Goal: Task Accomplishment & Management: Manage account settings

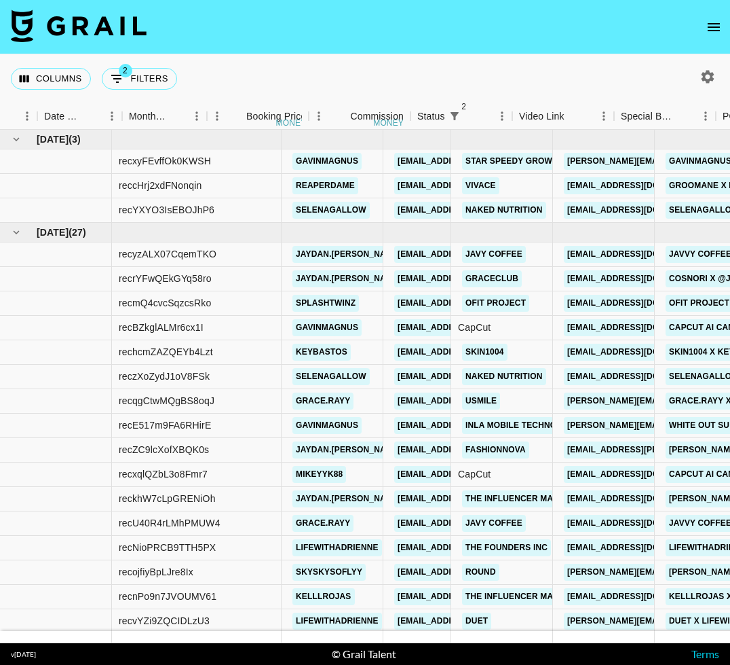
scroll to position [48, 720]
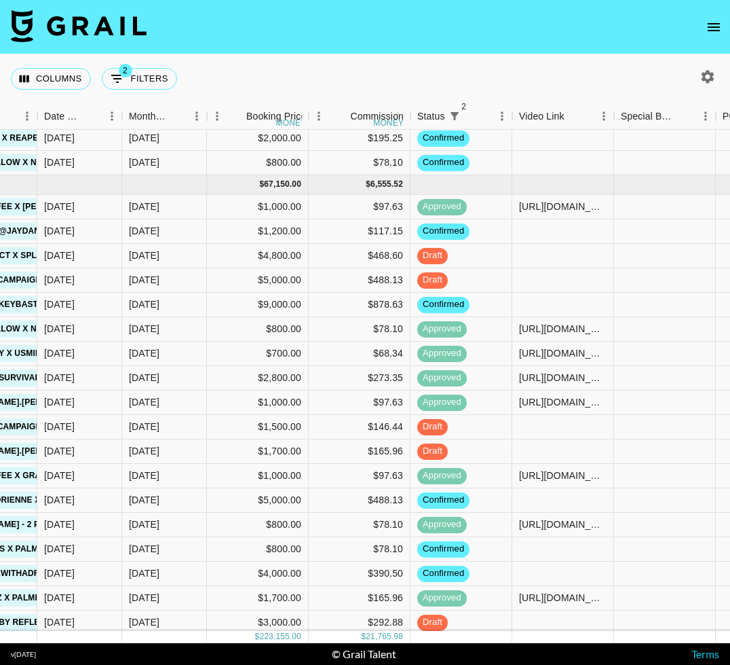
click at [712, 72] on icon "button" at bounding box center [708, 77] width 16 height 16
click at [705, 77] on icon "button" at bounding box center [708, 76] width 13 height 13
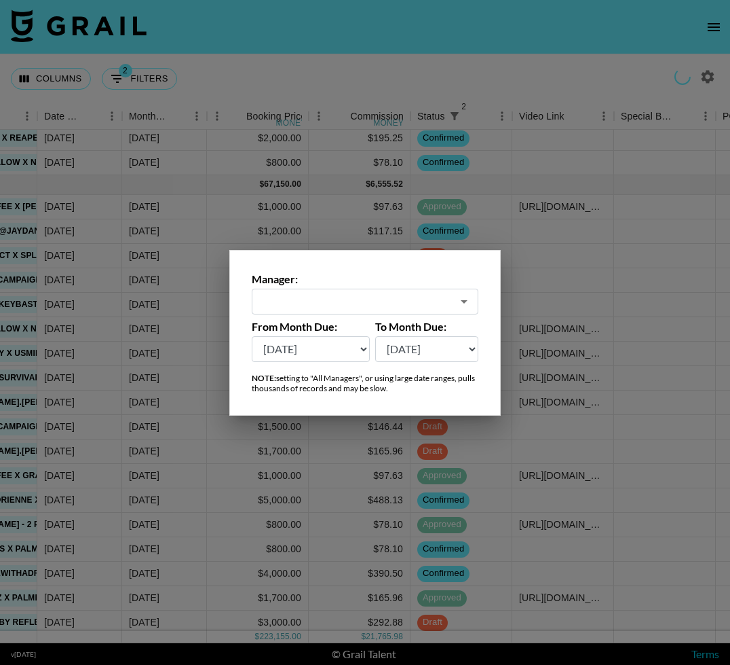
click at [706, 78] on div at bounding box center [365, 332] width 730 height 665
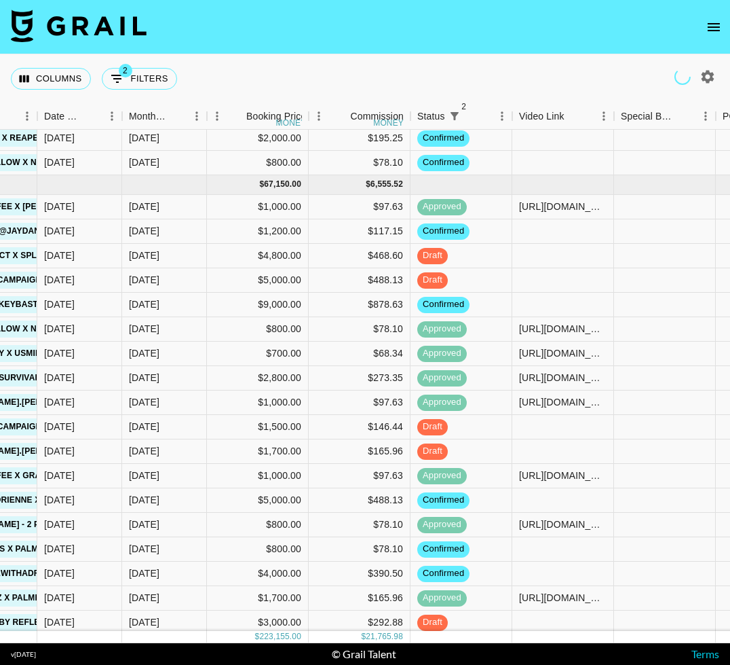
click at [709, 77] on icon "button" at bounding box center [708, 77] width 16 height 16
select select "[DATE]"
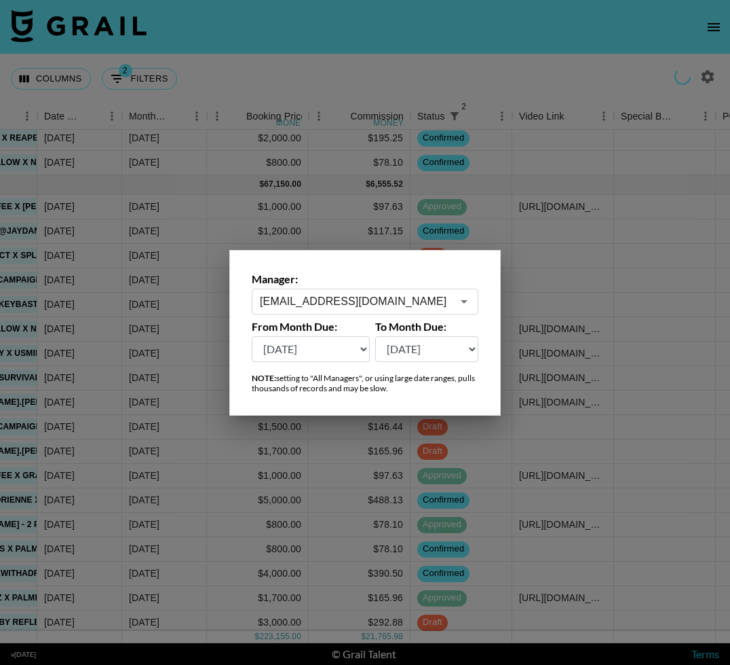
click at [314, 295] on input "[EMAIL_ADDRESS][DOMAIN_NAME]" at bounding box center [356, 301] width 192 height 16
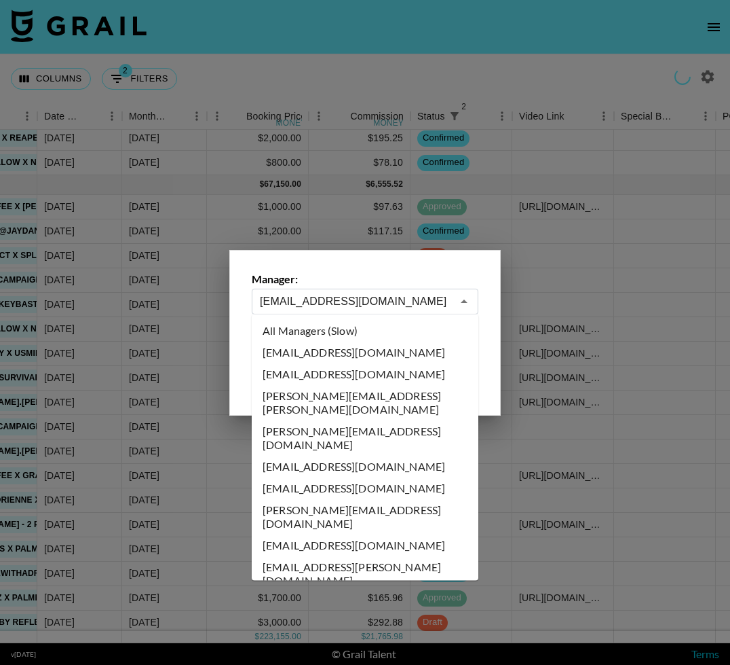
click at [334, 330] on li "All Managers (Slow)" at bounding box center [365, 331] width 227 height 22
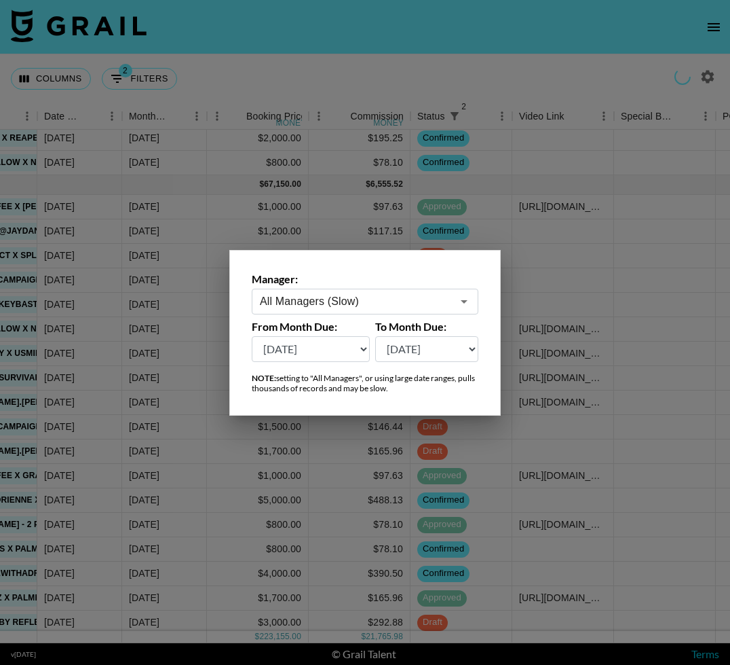
click at [327, 64] on div at bounding box center [365, 332] width 730 height 665
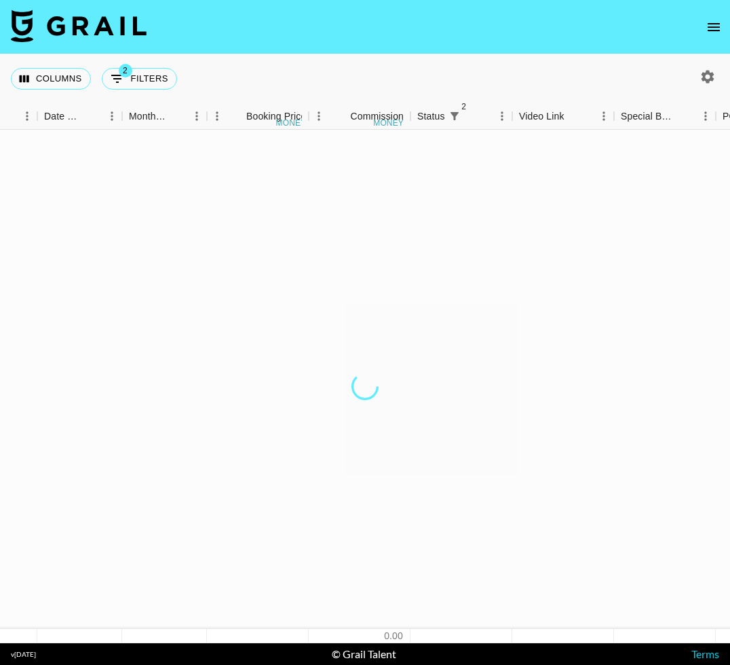
scroll to position [0, 720]
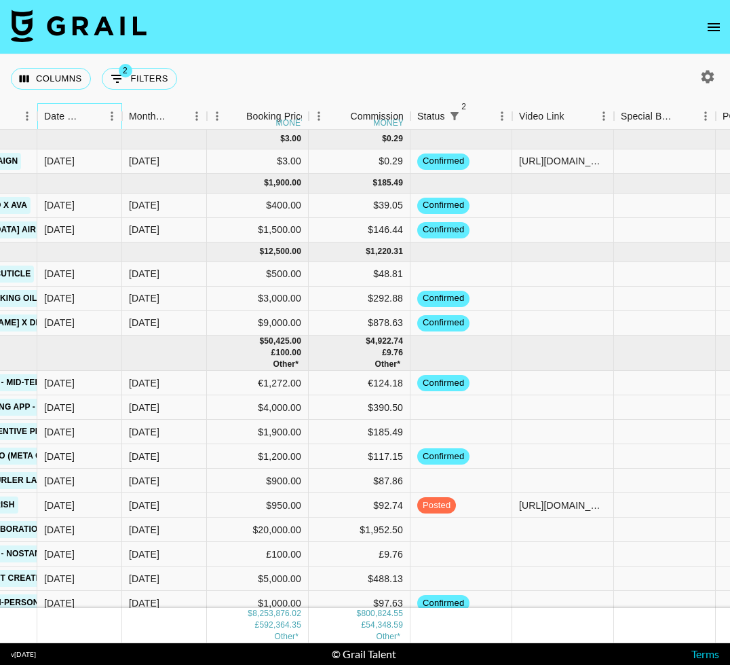
click at [80, 121] on div "Date Created" at bounding box center [63, 116] width 39 height 26
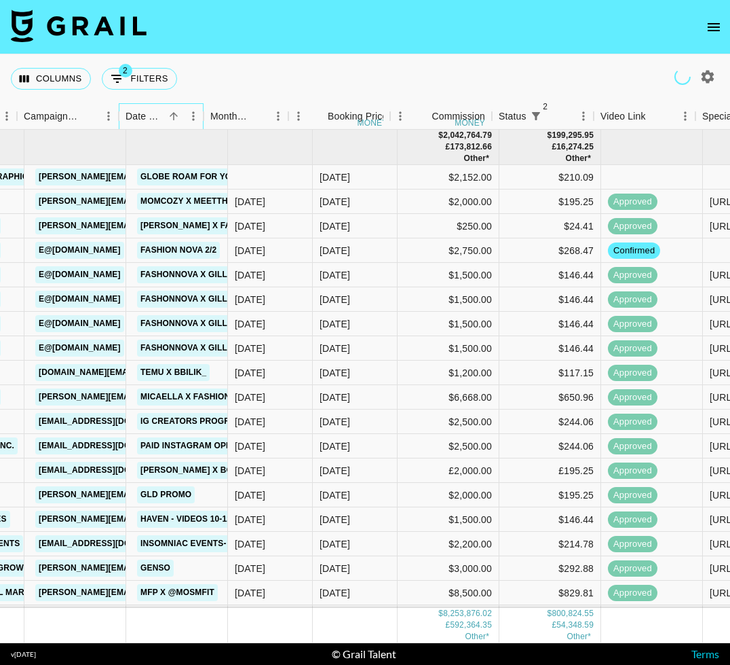
scroll to position [0, 638]
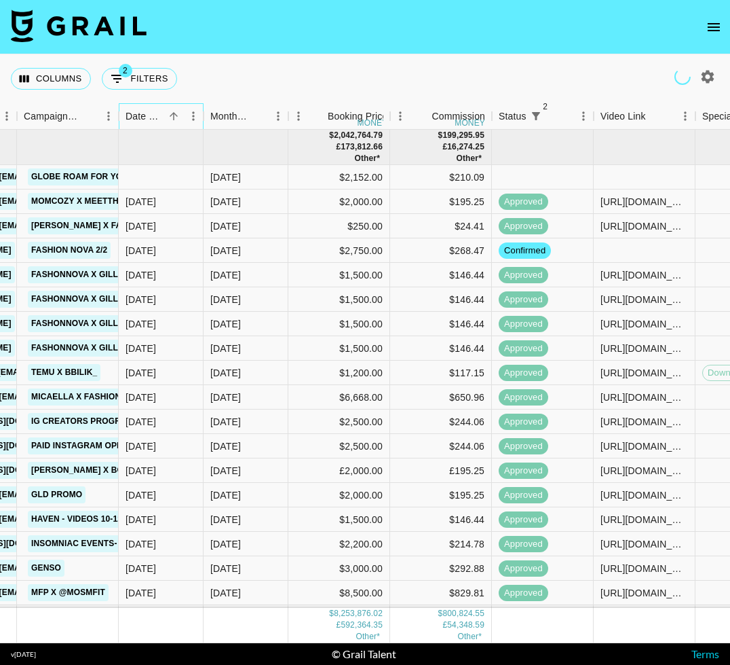
click at [162, 116] on div "Date Created" at bounding box center [145, 116] width 39 height 26
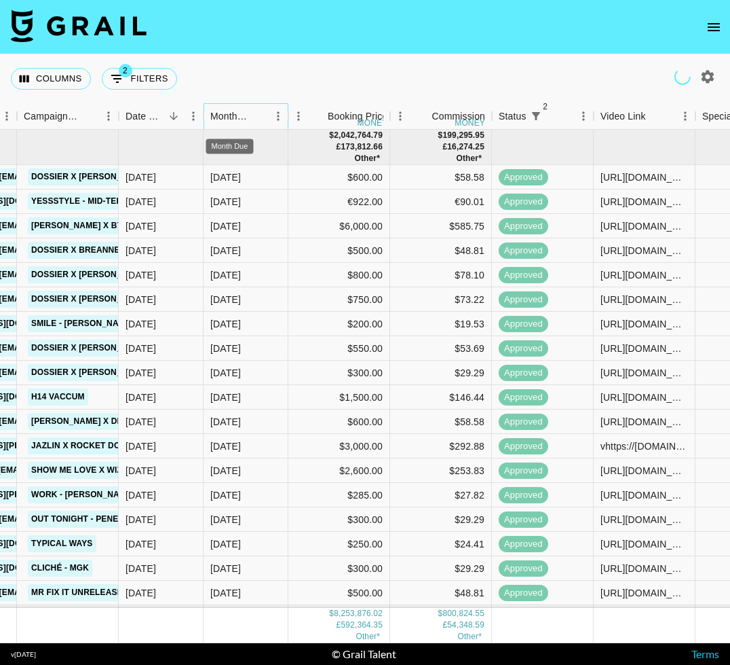
click at [238, 123] on div "Month Due" at bounding box center [229, 116] width 39 height 26
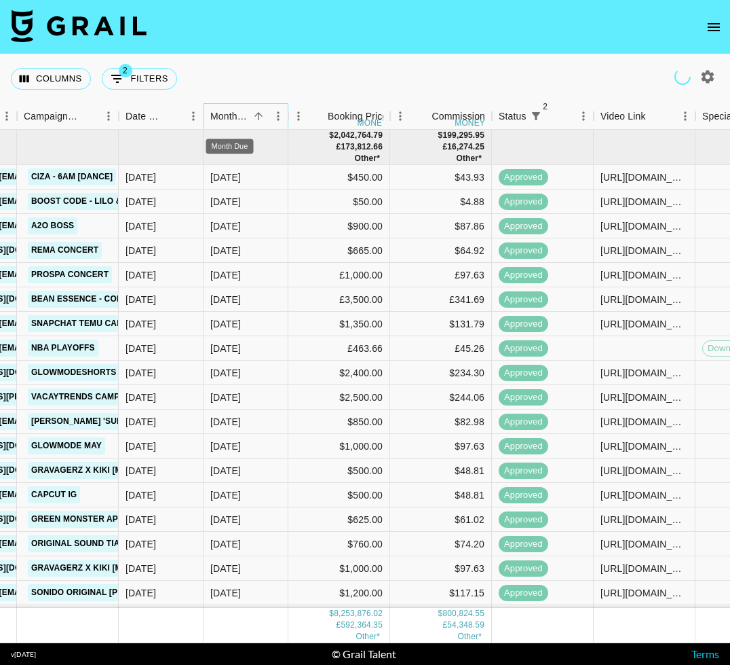
click at [238, 123] on div "Month Due" at bounding box center [229, 116] width 39 height 26
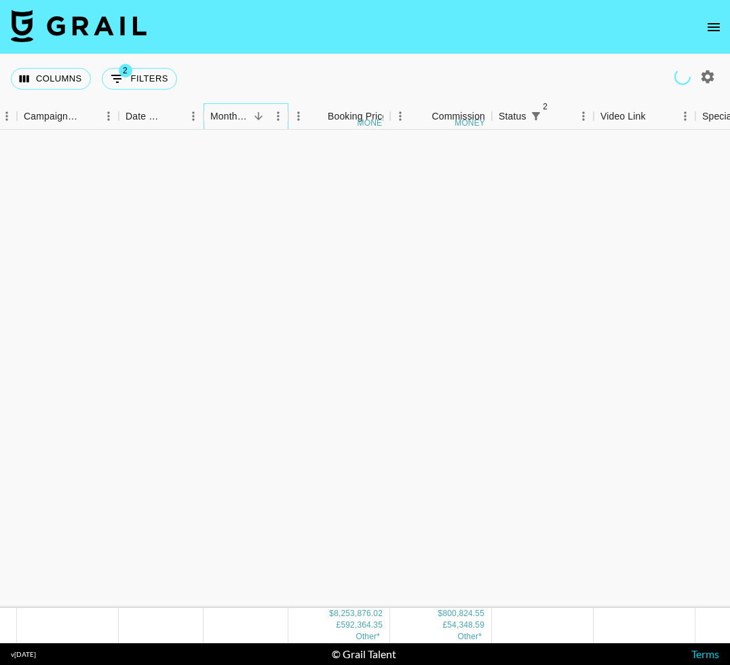
scroll to position [142970, 638]
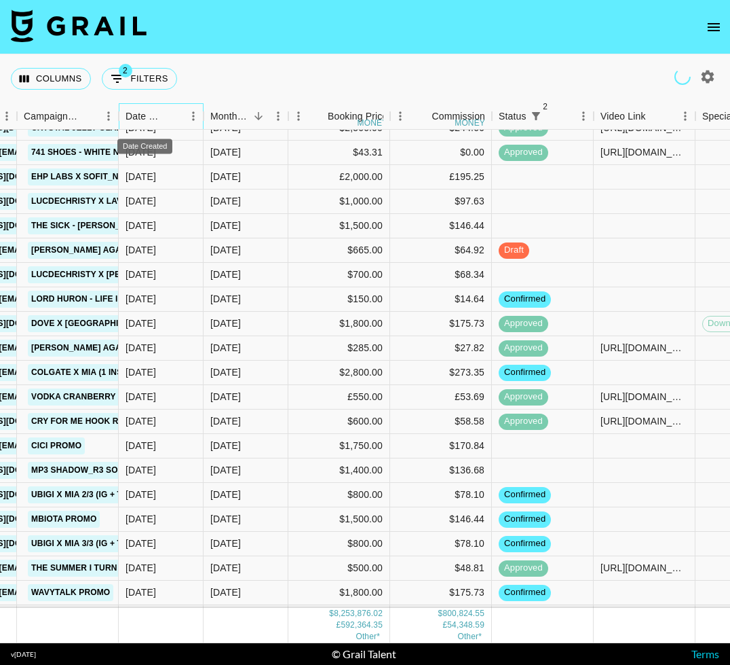
click at [149, 118] on div "Date Created" at bounding box center [145, 116] width 39 height 26
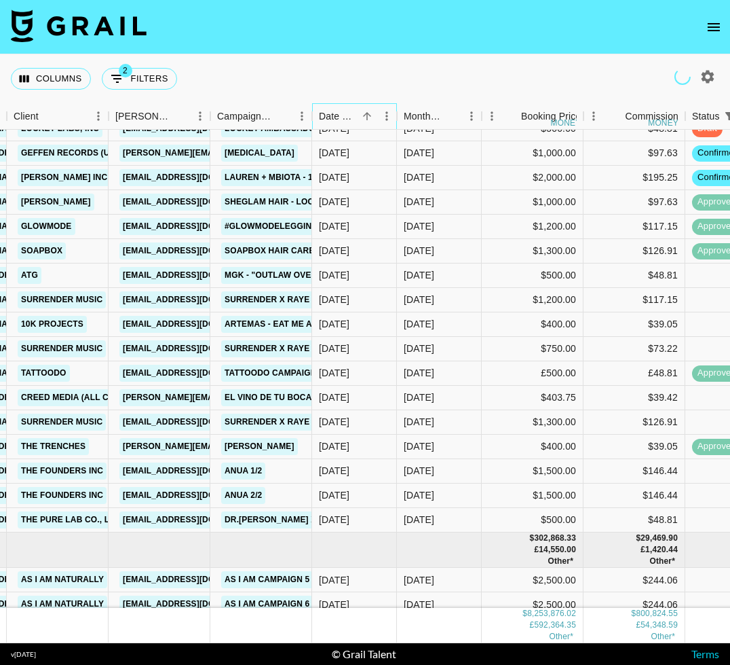
scroll to position [152334, 445]
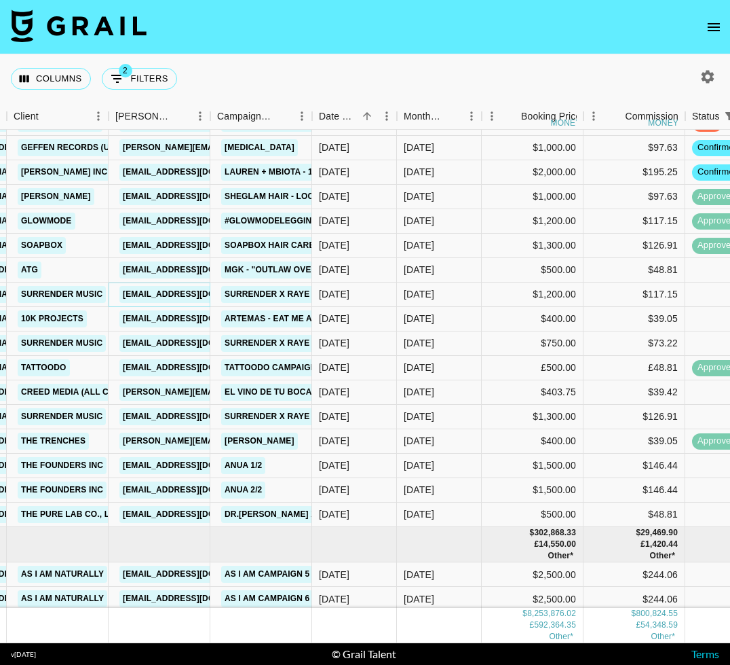
click at [149, 295] on link "abs@surrendermusic.com" at bounding box center [195, 294] width 152 height 17
click at [191, 293] on link "abs@surrendermusic.com" at bounding box center [195, 294] width 152 height 17
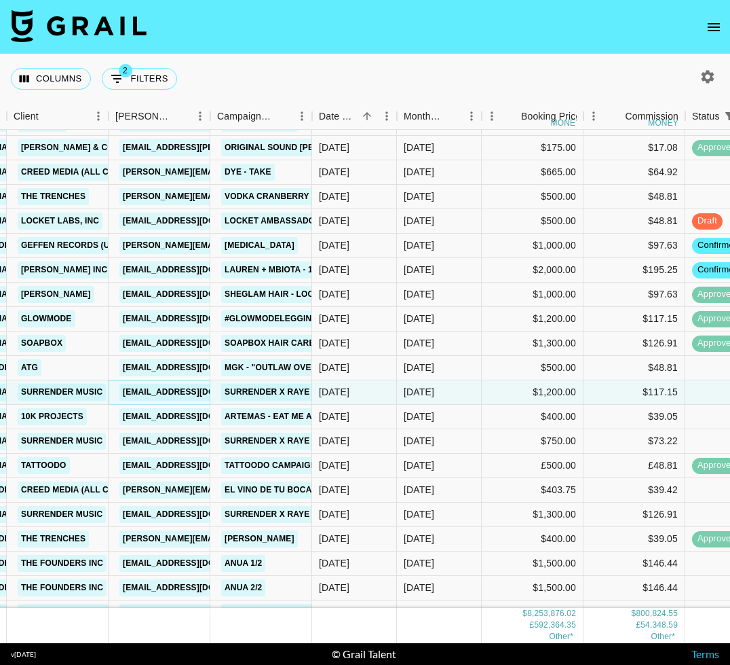
scroll to position [152233, 445]
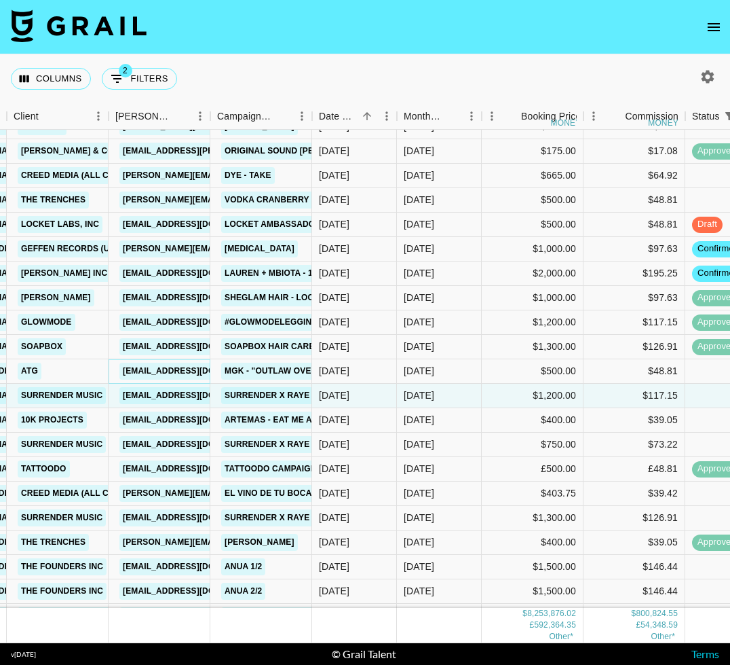
click at [166, 371] on link "lulu@atggroup.io" at bounding box center [195, 370] width 152 height 17
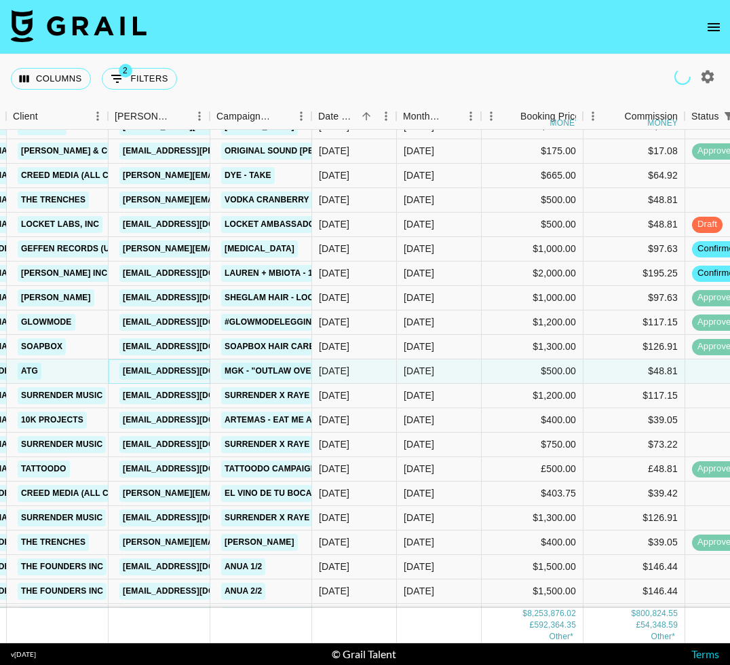
scroll to position [152262, 445]
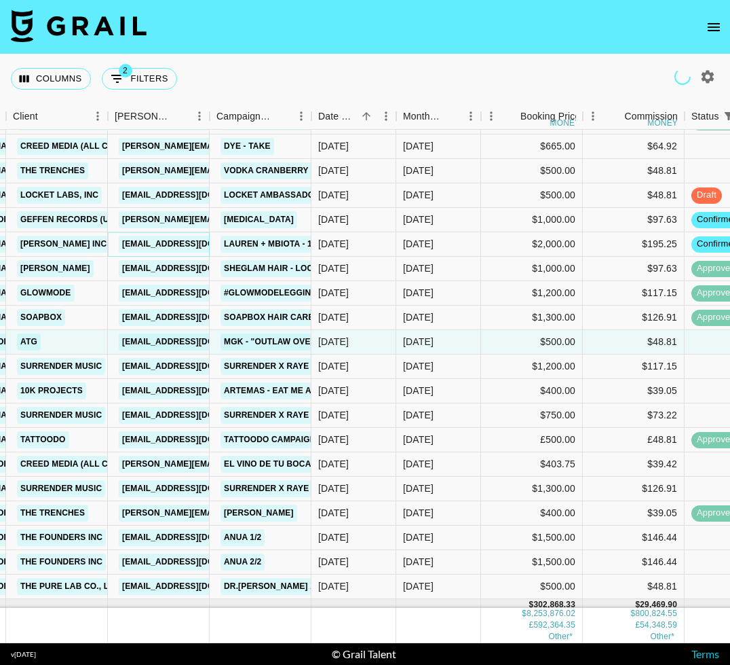
click at [175, 244] on link "influencer.mbiota@commongood.co" at bounding box center [195, 244] width 152 height 17
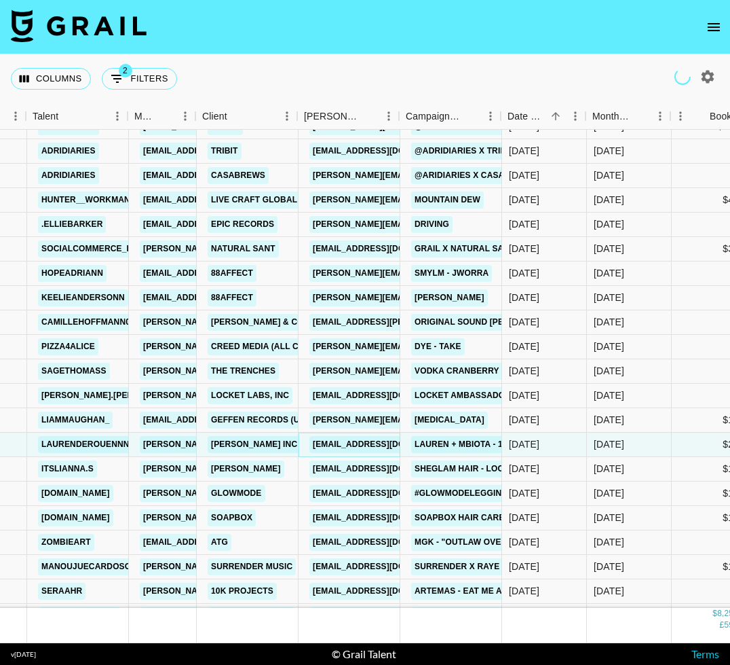
scroll to position [152062, 411]
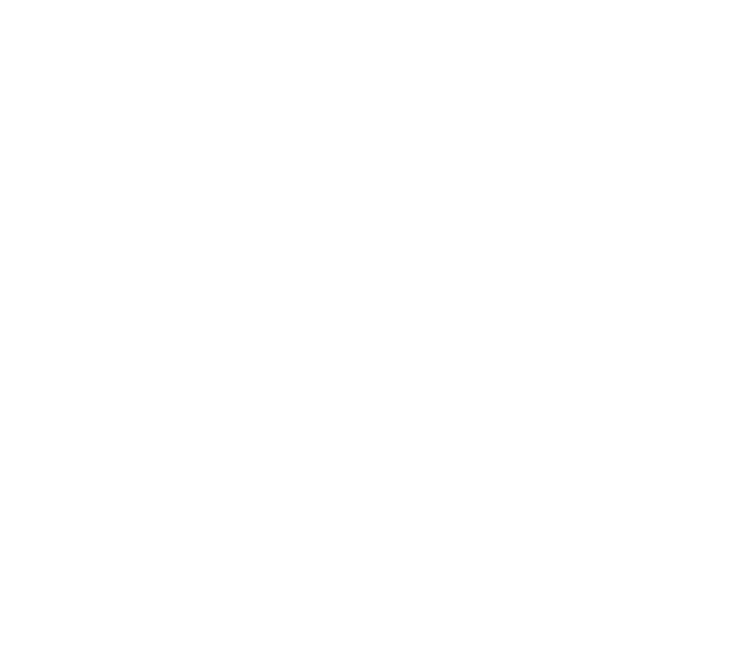
select select "Song"
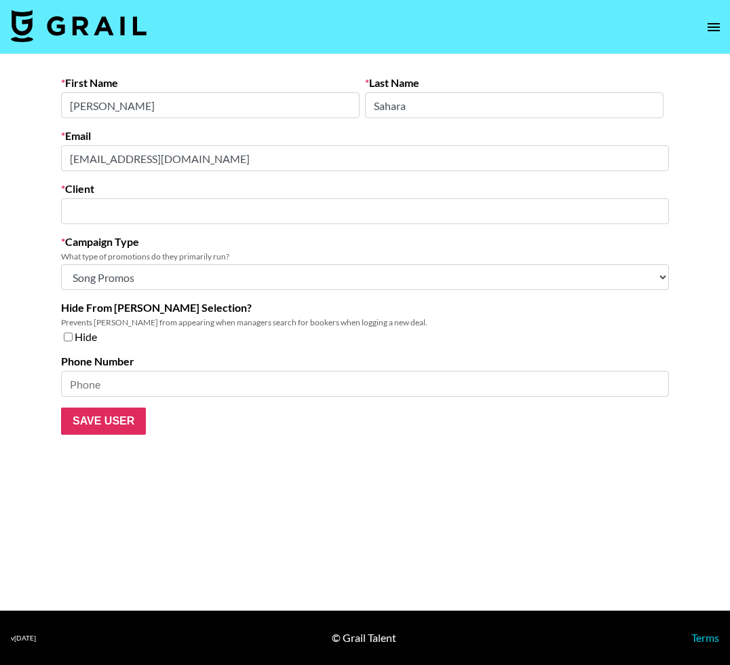
type input "Surrender Music"
select select "Song"
type input "Surrender Music"
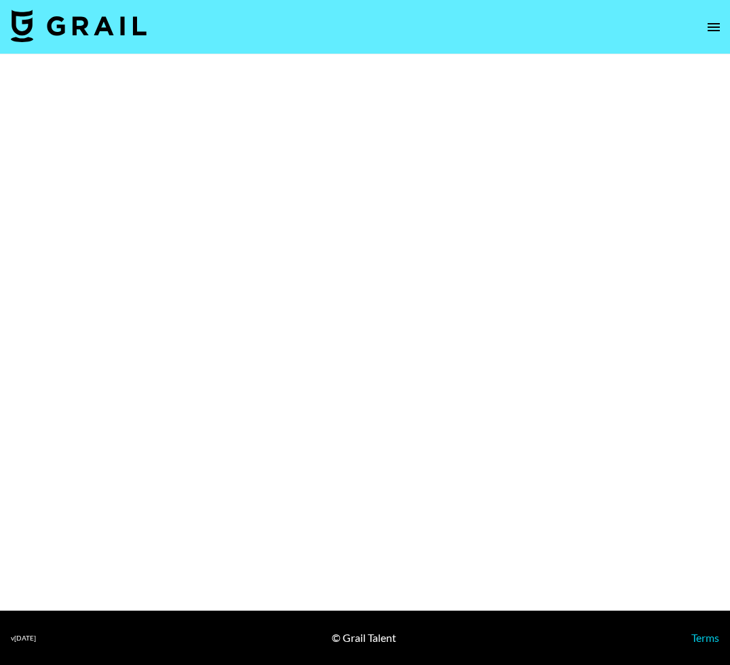
select select "Song"
select select "Brand"
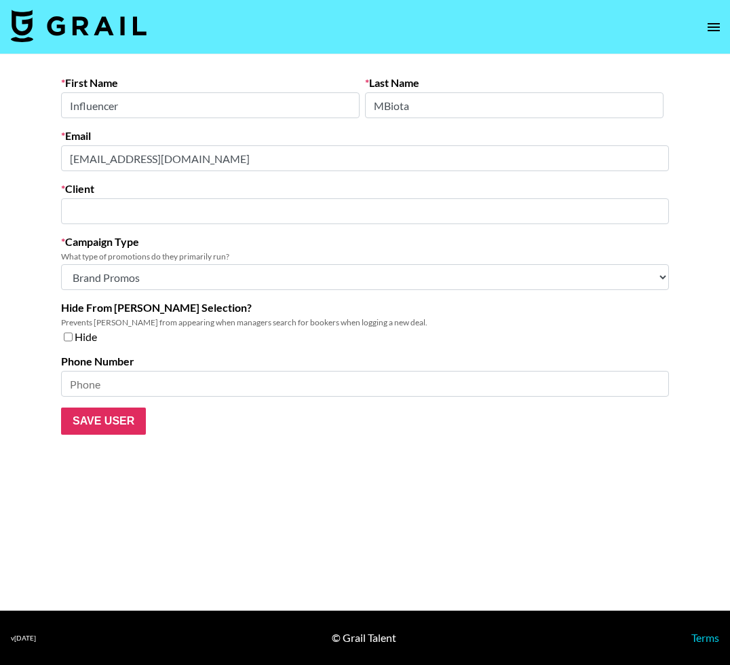
type input "[PERSON_NAME] Inc."
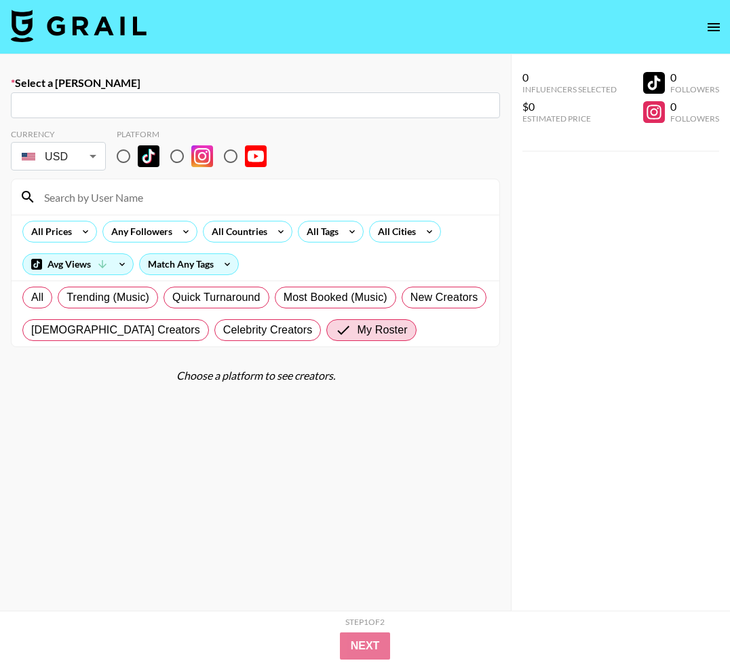
click at [83, 32] on img at bounding box center [79, 26] width 136 height 33
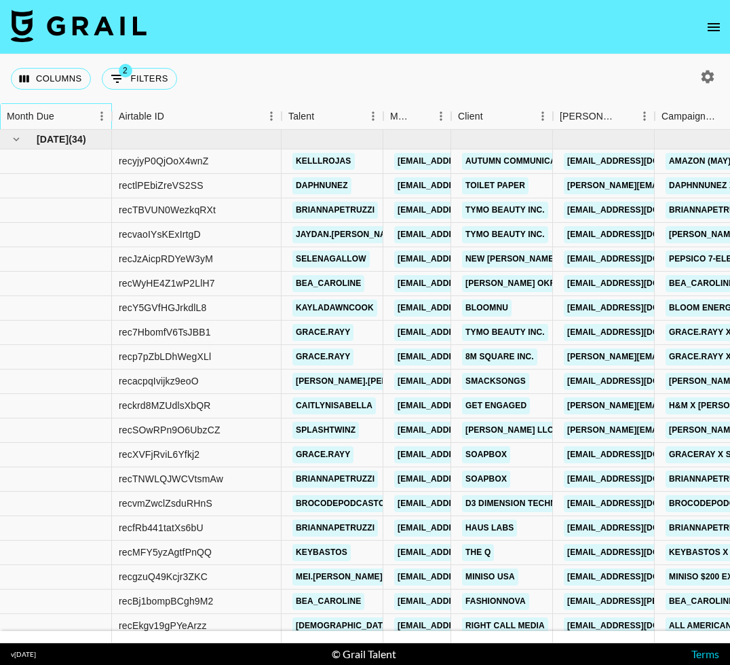
click at [81, 115] on div "Month Due" at bounding box center [49, 116] width 85 height 26
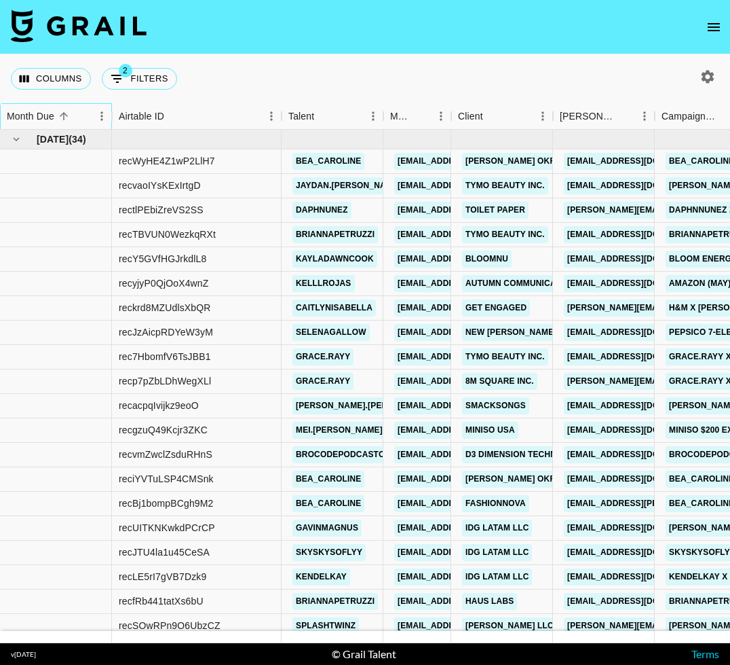
click at [79, 115] on div "Month Due" at bounding box center [49, 116] width 85 height 26
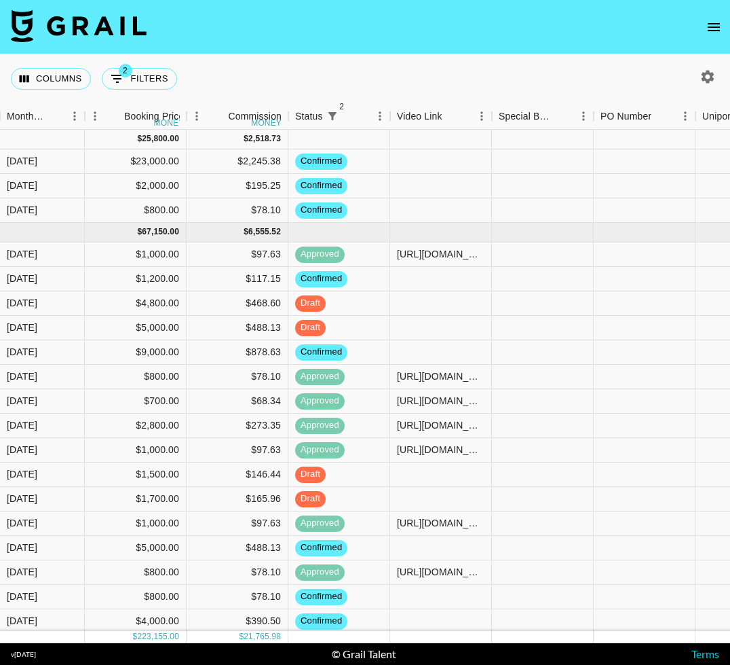
scroll to position [119, 487]
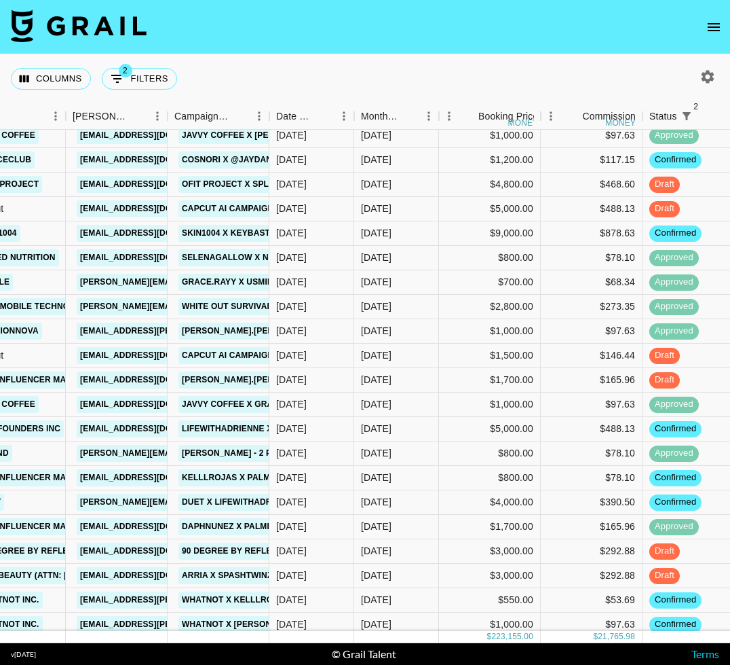
click at [273, 68] on div "Columns 2 Filters + Booking" at bounding box center [365, 78] width 730 height 49
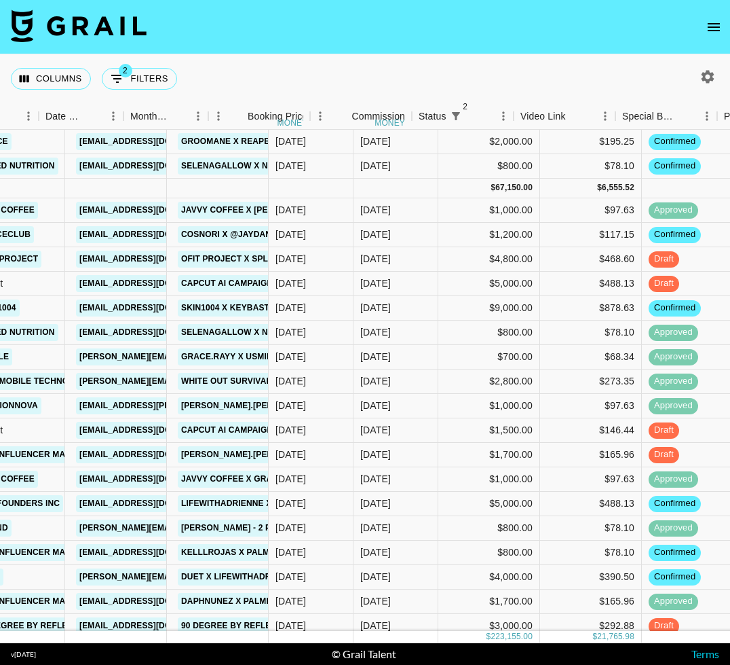
scroll to position [35, 718]
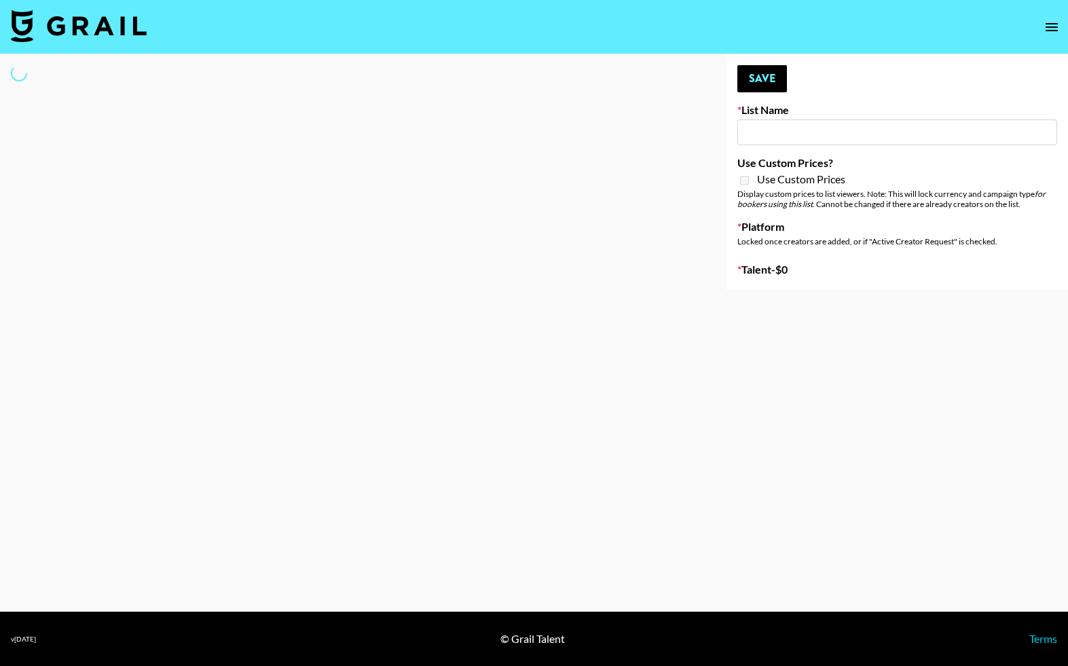
select select "Song"
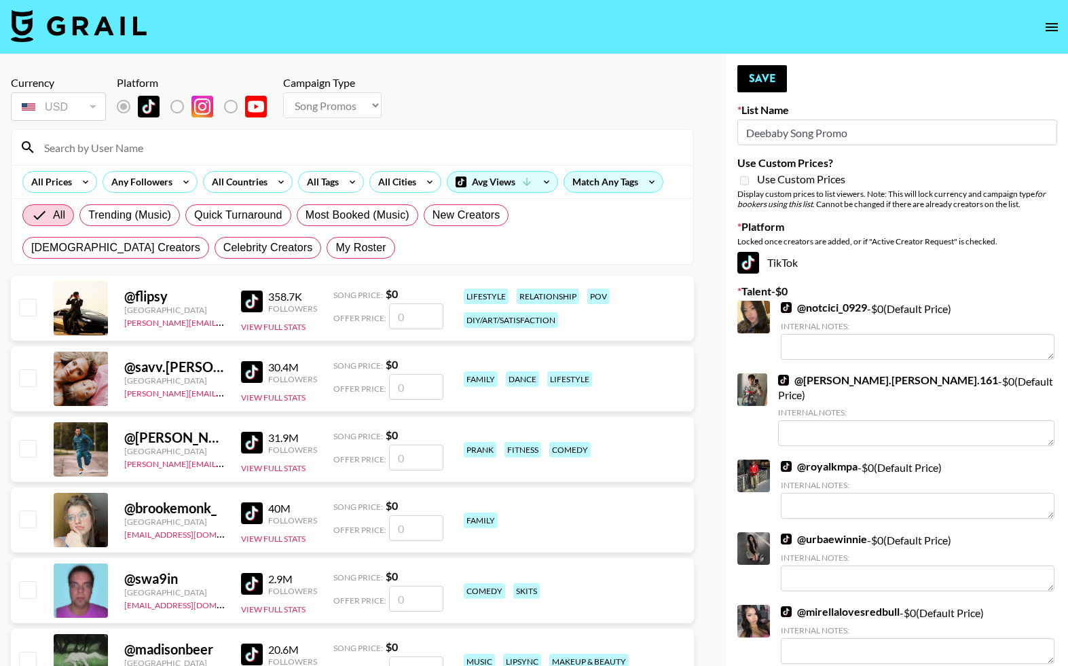
type input "Deebaby Song Promo"
click at [143, 151] on input at bounding box center [360, 147] width 649 height 22
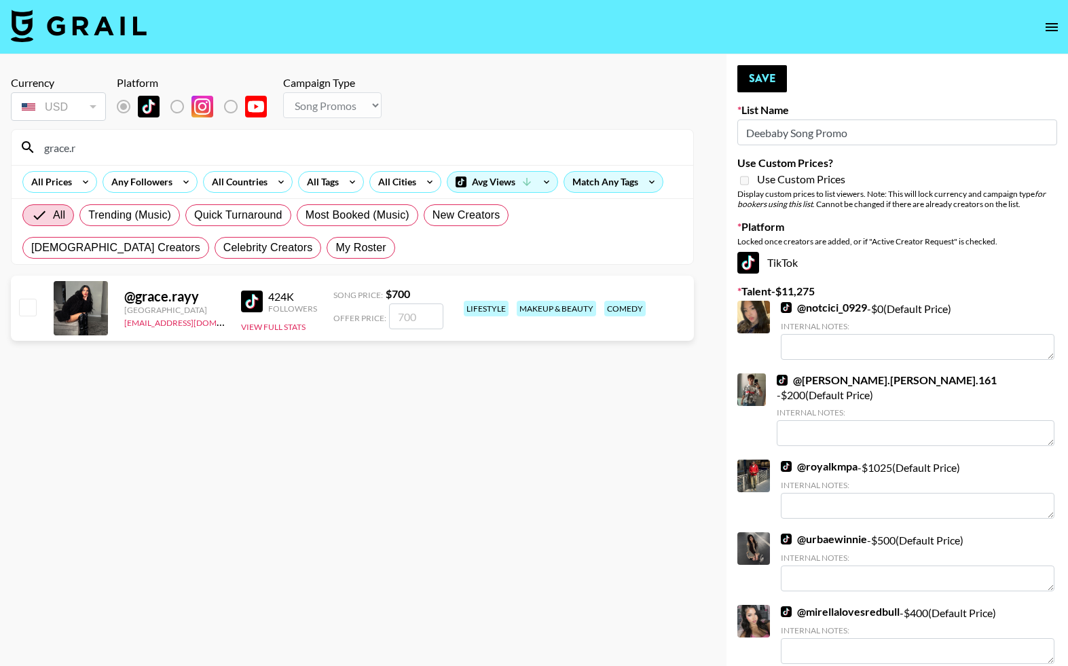
type input "grace.r"
click at [24, 309] on input "checkbox" at bounding box center [27, 307] width 16 height 16
checkbox input "true"
type input "700"
click at [691, 84] on button "Save" at bounding box center [762, 78] width 50 height 27
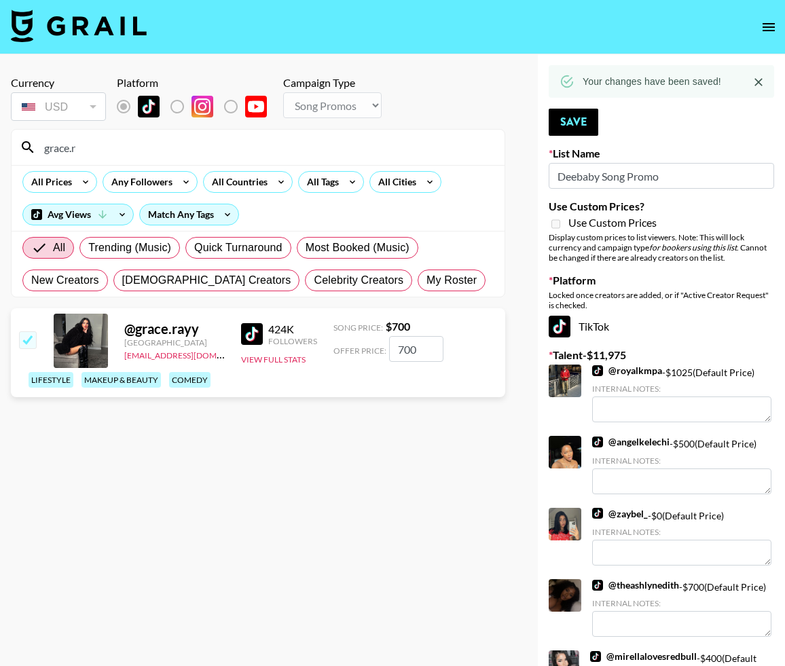
click at [111, 148] on input "grace.r" at bounding box center [266, 147] width 460 height 22
type input "lifewithad"
click at [27, 339] on input "checkbox" at bounding box center [27, 339] width 16 height 16
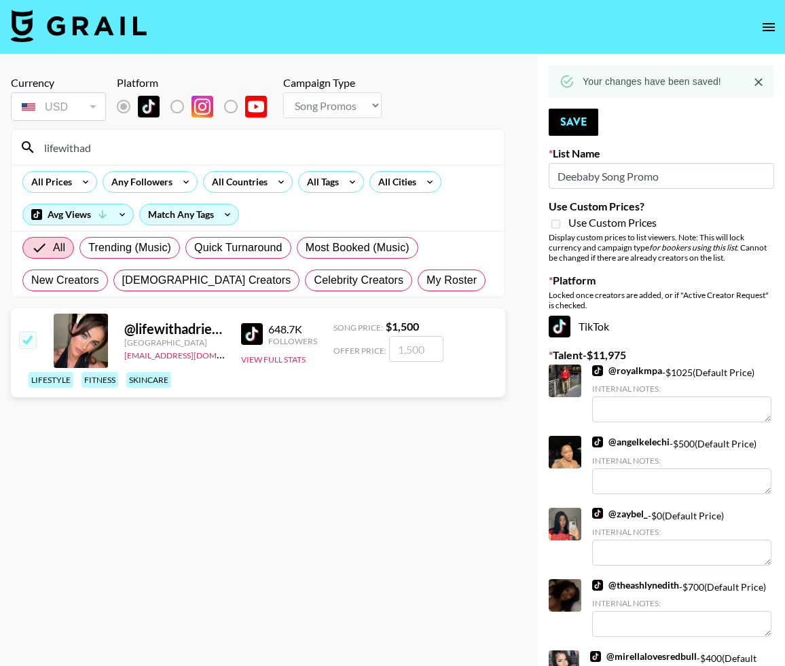
checkbox input "true"
type input "1500"
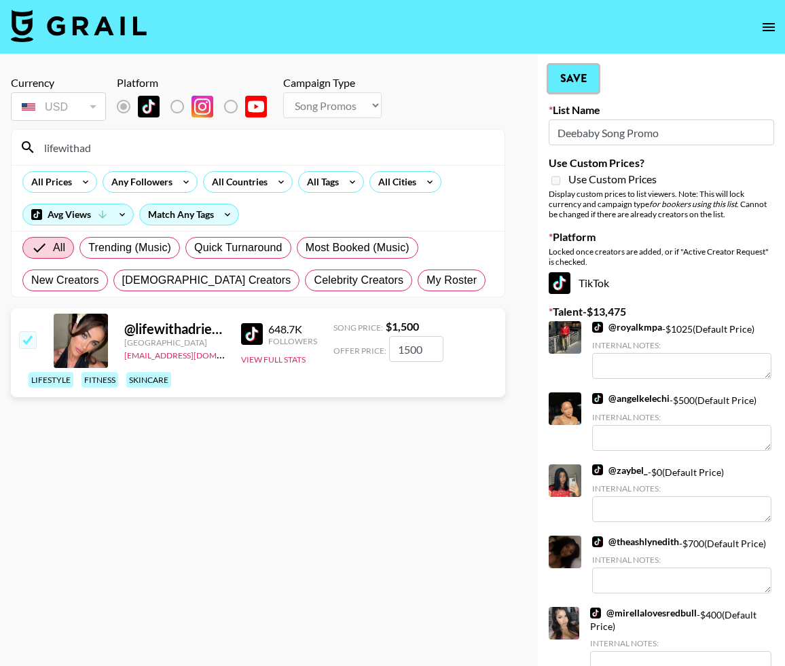
click at [575, 79] on button "Save" at bounding box center [573, 78] width 50 height 27
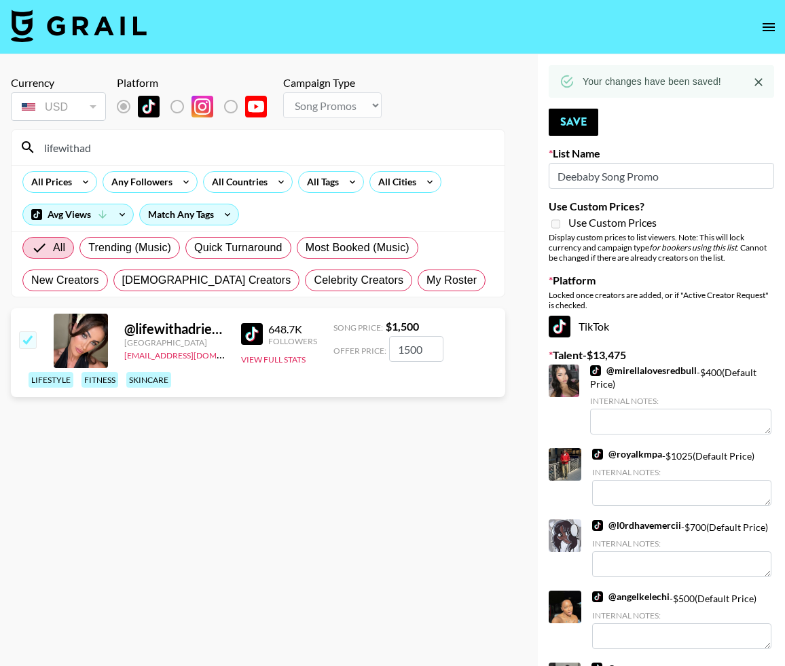
click at [419, 141] on input "lifewithad" at bounding box center [266, 147] width 460 height 22
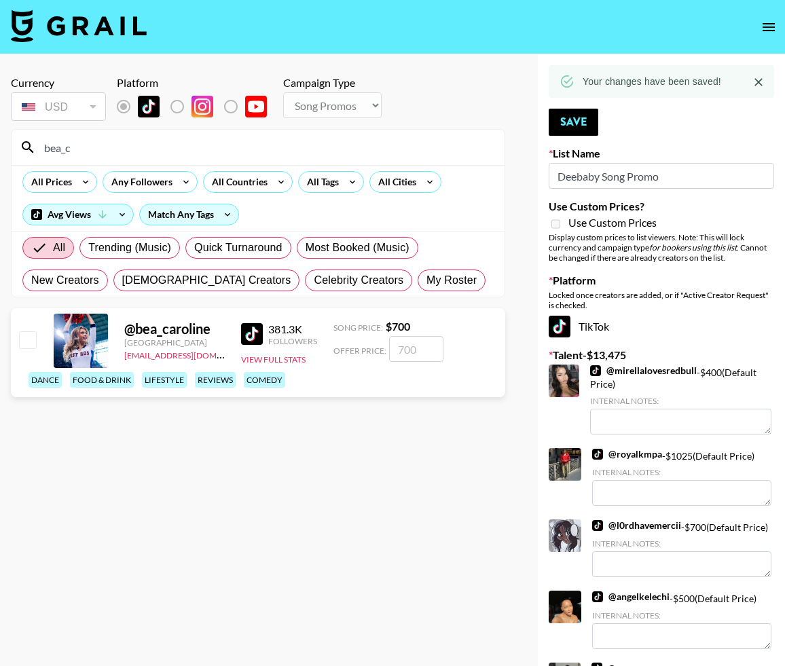
type input "bea_c"
click at [24, 342] on input "checkbox" at bounding box center [27, 339] width 16 height 16
checkbox input "true"
type input "700"
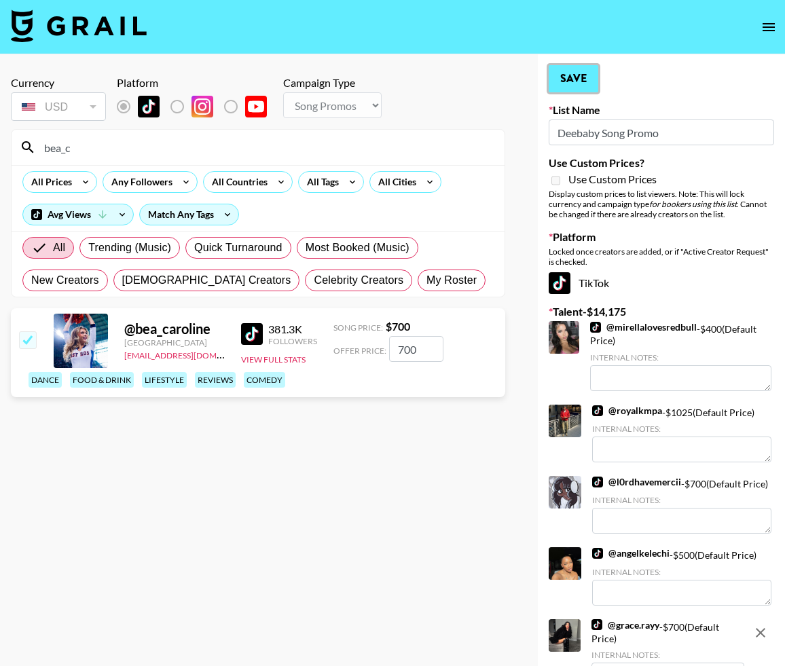
click at [564, 73] on button "Save" at bounding box center [573, 78] width 50 height 27
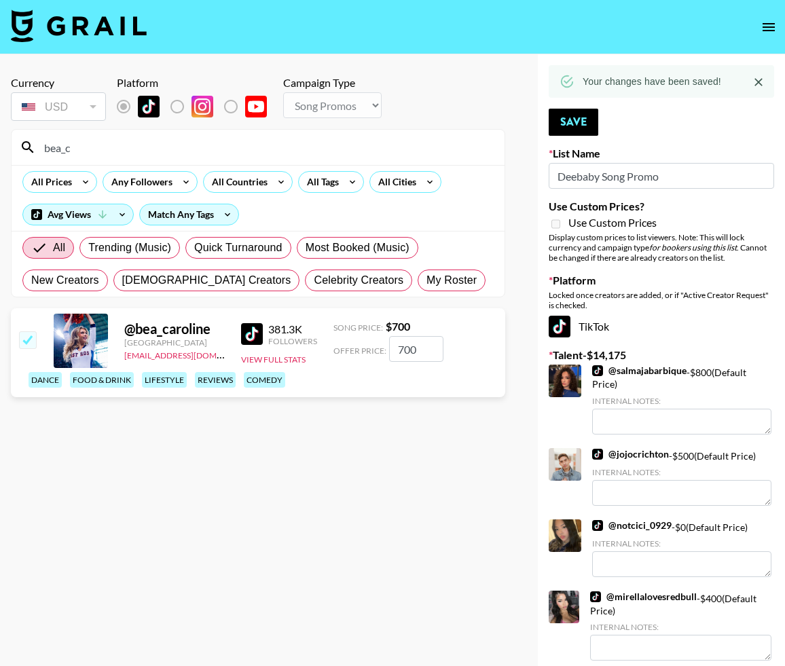
click at [382, 151] on input "bea_c" at bounding box center [266, 147] width 460 height 22
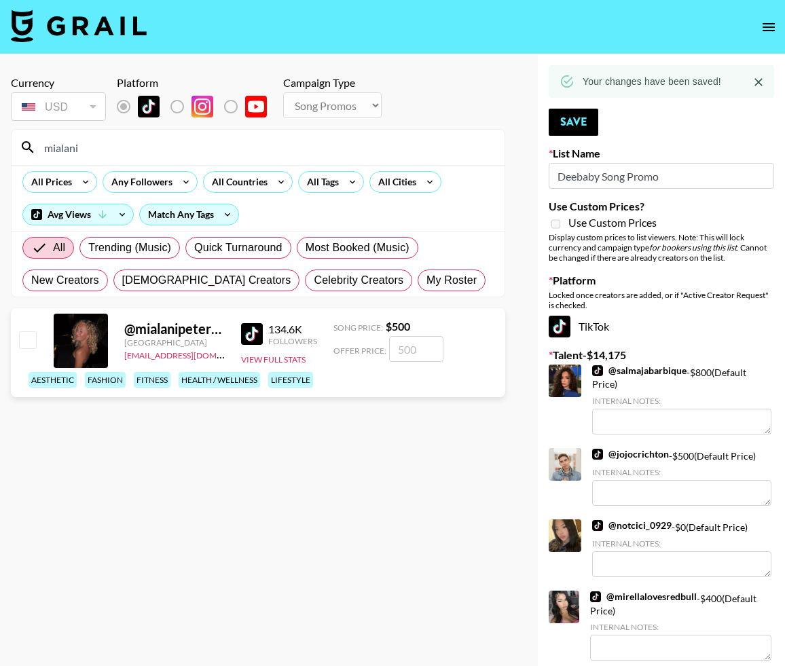
type input "mialani"
click at [32, 347] on input "checkbox" at bounding box center [27, 339] width 16 height 16
checkbox input "true"
type input "500"
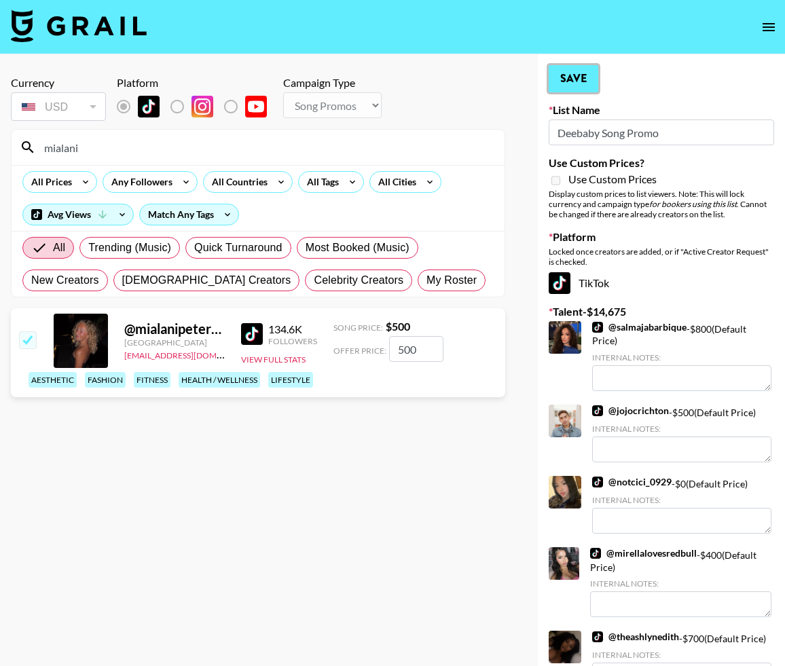
click at [575, 79] on button "Save" at bounding box center [573, 78] width 50 height 27
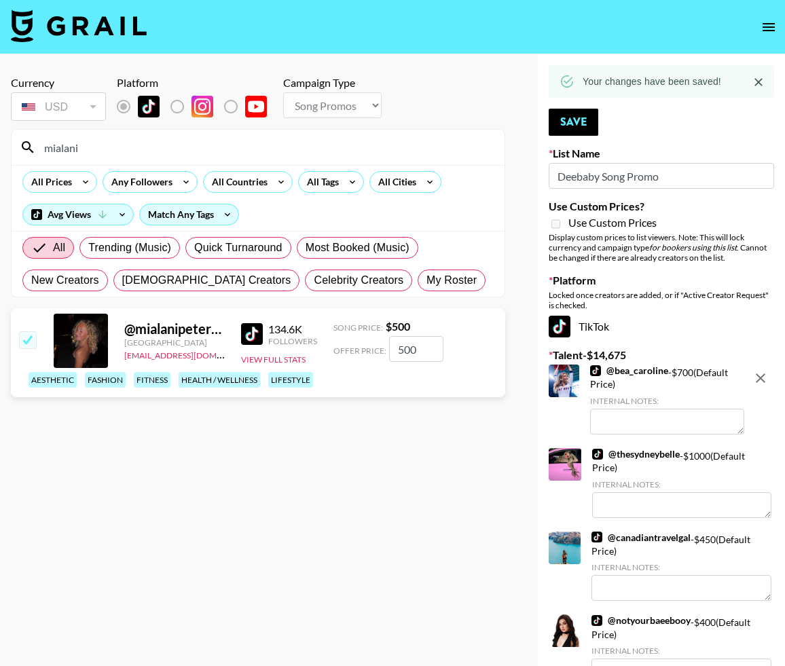
click at [424, 140] on input "mialani" at bounding box center [266, 147] width 460 height 22
type input "briannape"
click at [31, 346] on input "checkbox" at bounding box center [27, 339] width 16 height 16
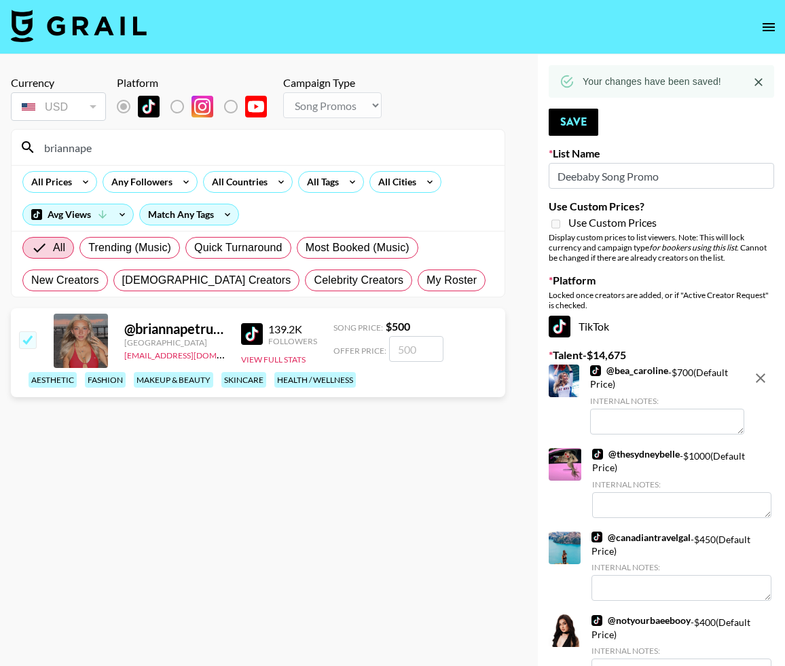
checkbox input "true"
type input "500"
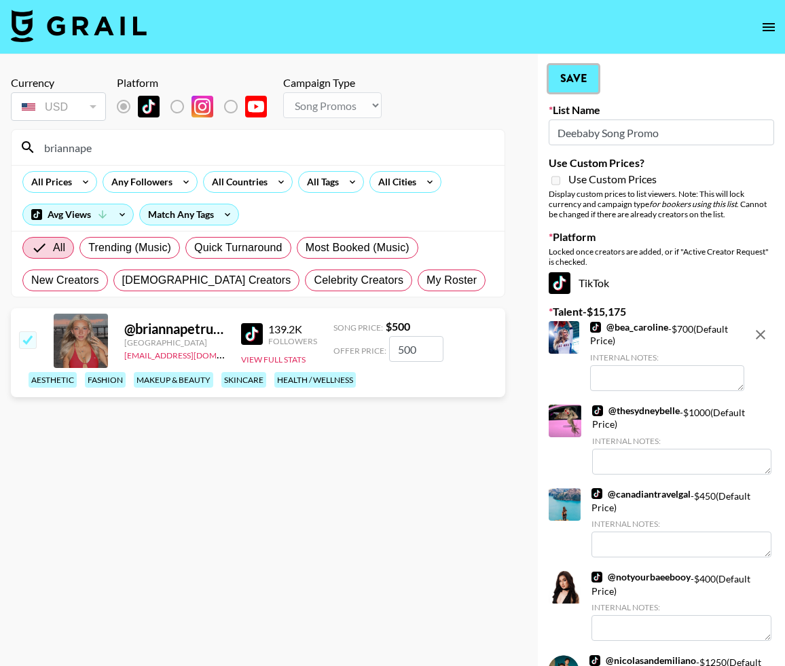
click at [574, 75] on button "Save" at bounding box center [573, 78] width 50 height 27
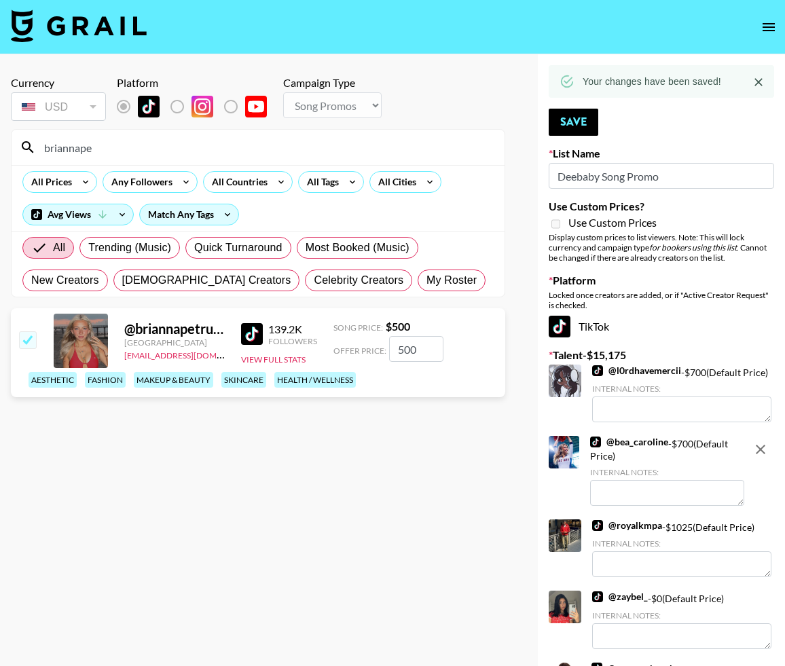
click at [424, 149] on input "briannape" at bounding box center [266, 147] width 460 height 22
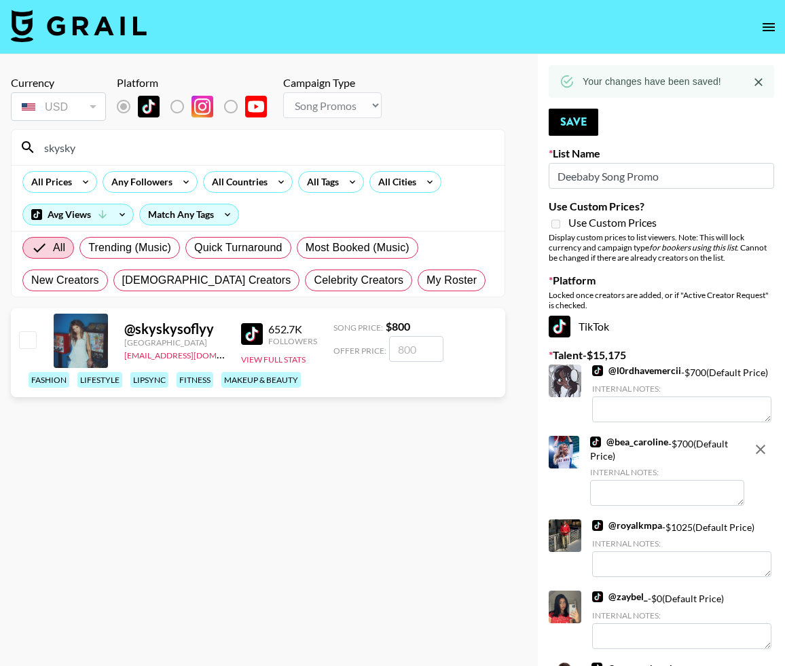
type input "skysky"
click at [29, 341] on input "checkbox" at bounding box center [27, 339] width 16 height 16
checkbox input "true"
type input "800"
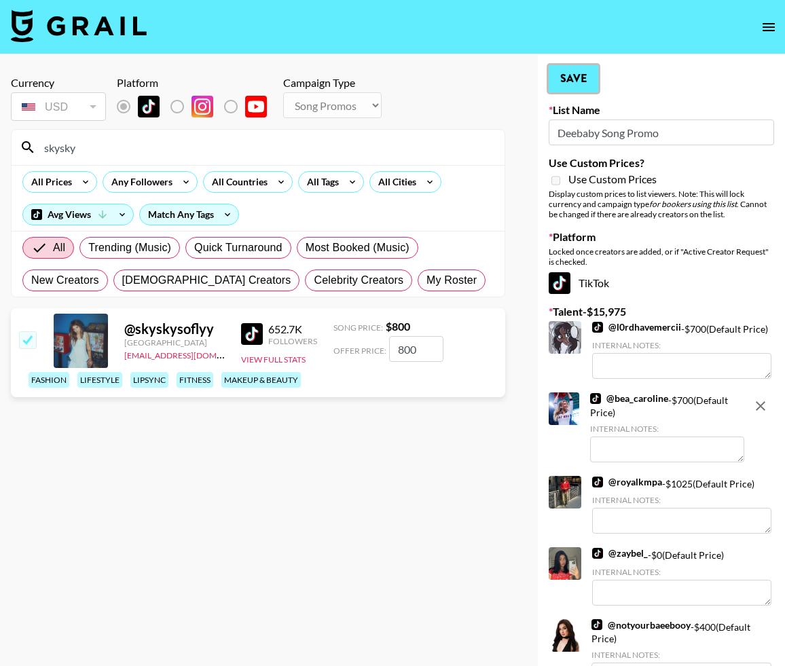
click at [570, 80] on button "Save" at bounding box center [573, 78] width 50 height 27
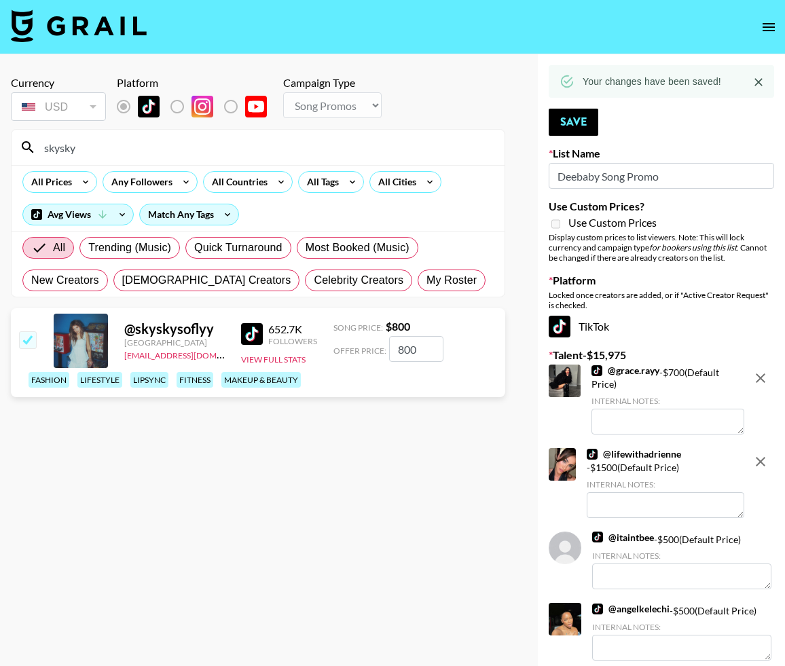
click at [384, 145] on input "skysky" at bounding box center [266, 147] width 460 height 22
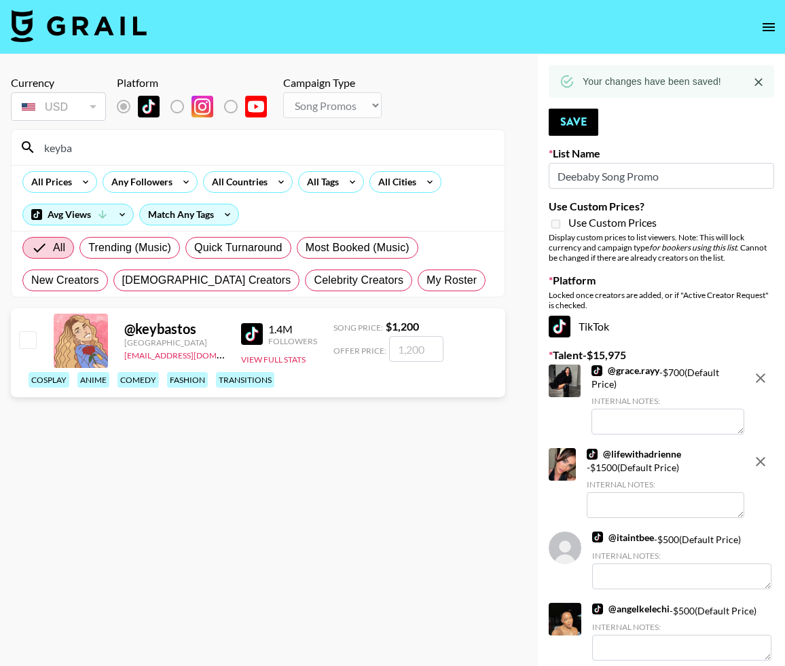
type input "keyba"
click at [33, 334] on input "checkbox" at bounding box center [27, 339] width 16 height 16
checkbox input "true"
type input "1200"
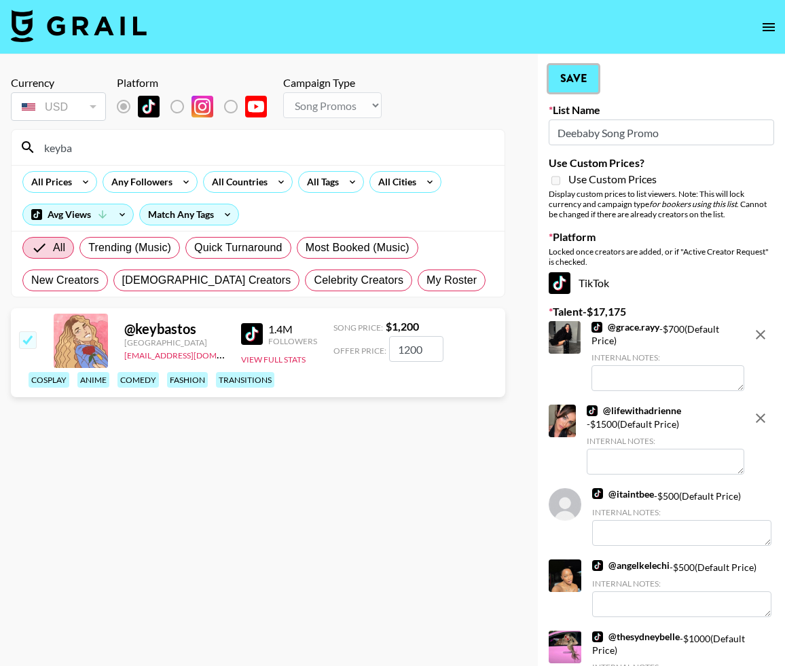
click at [578, 79] on button "Save" at bounding box center [573, 78] width 50 height 27
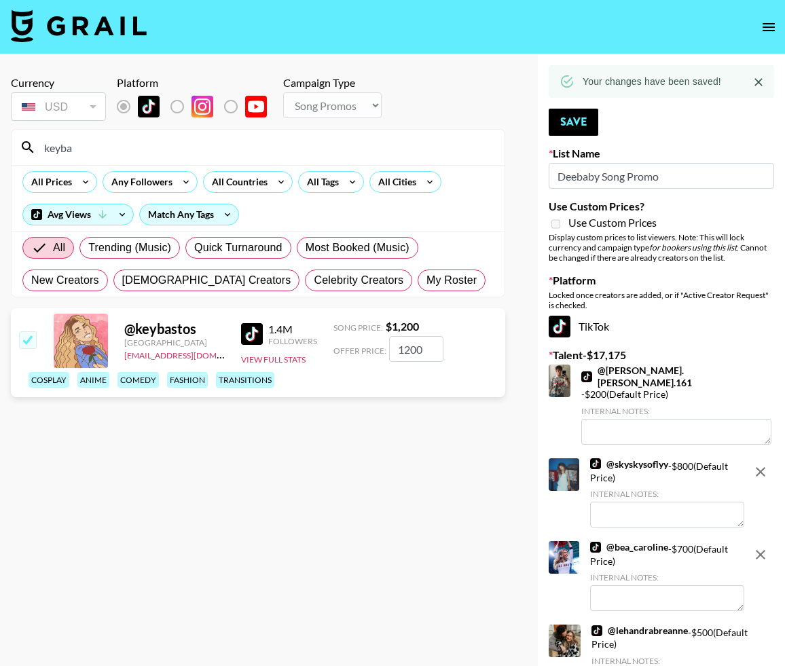
click at [422, 140] on input "keyba" at bounding box center [266, 147] width 460 height 22
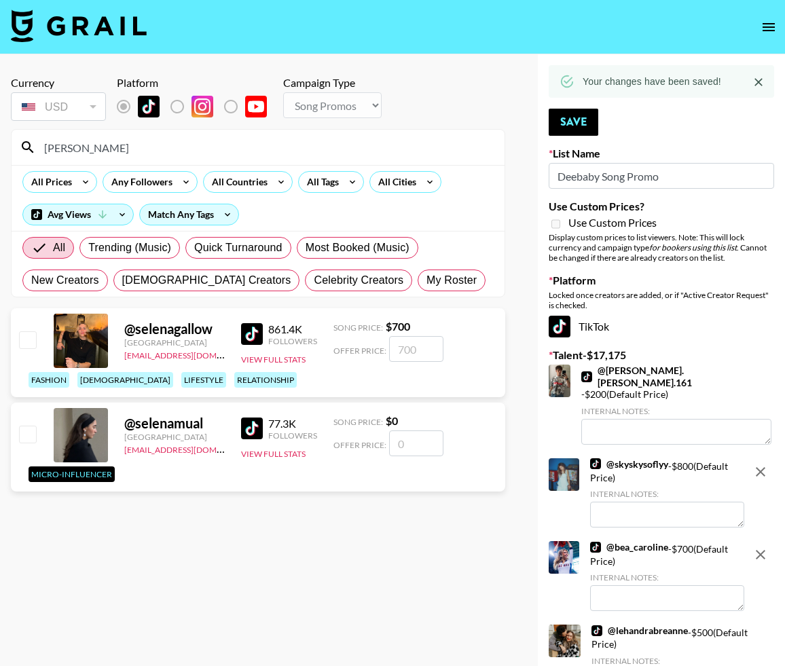
type input "selena"
click at [31, 337] on input "checkbox" at bounding box center [27, 339] width 16 height 16
checkbox input "true"
type input "700"
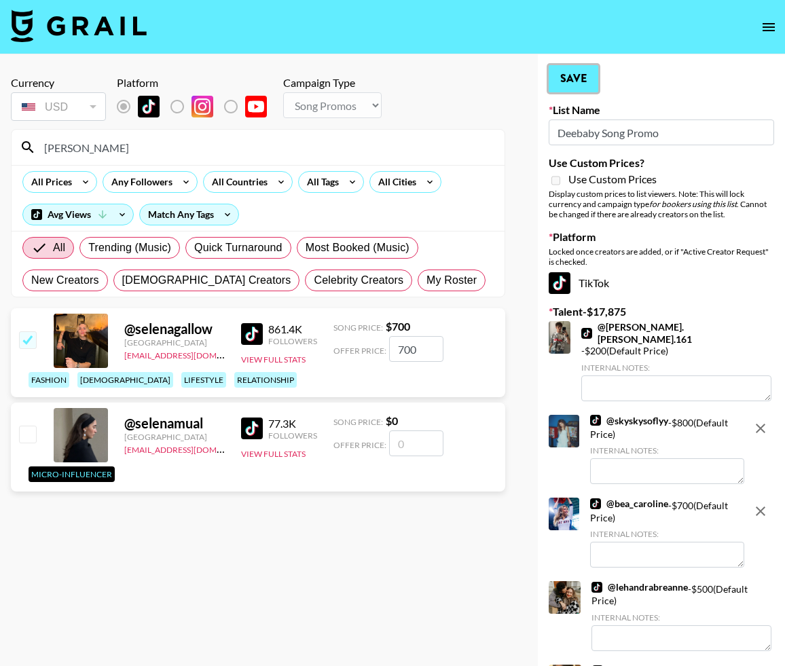
click at [566, 89] on button "Save" at bounding box center [573, 78] width 50 height 27
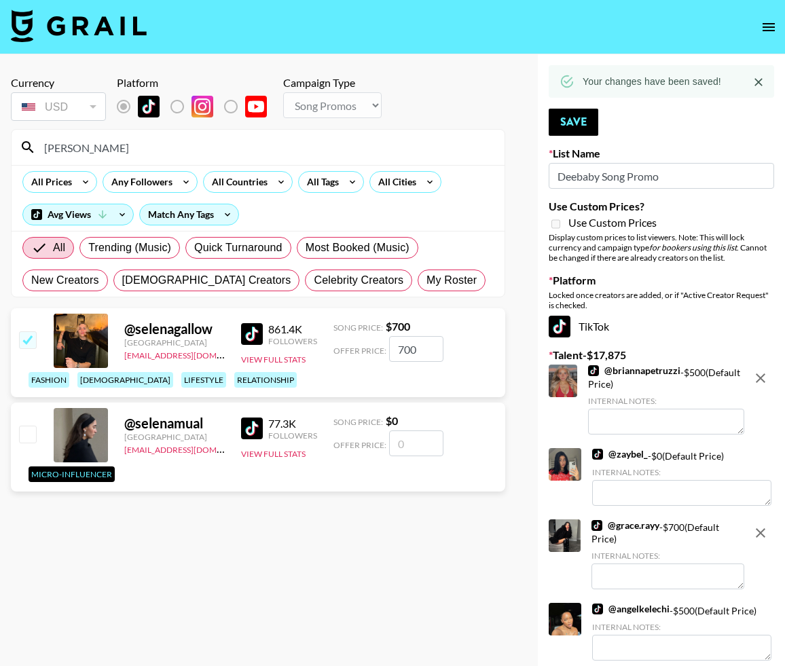
click at [328, 155] on input "selena" at bounding box center [266, 147] width 460 height 22
click at [328, 154] on input "selena" at bounding box center [266, 147] width 460 height 22
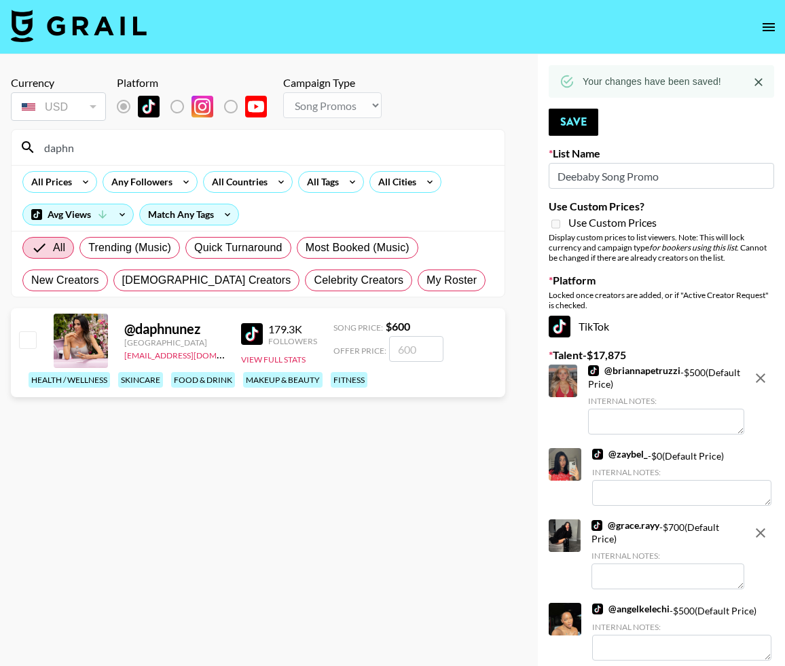
type input "daphn"
click at [25, 341] on input "checkbox" at bounding box center [27, 339] width 16 height 16
checkbox input "true"
type input "600"
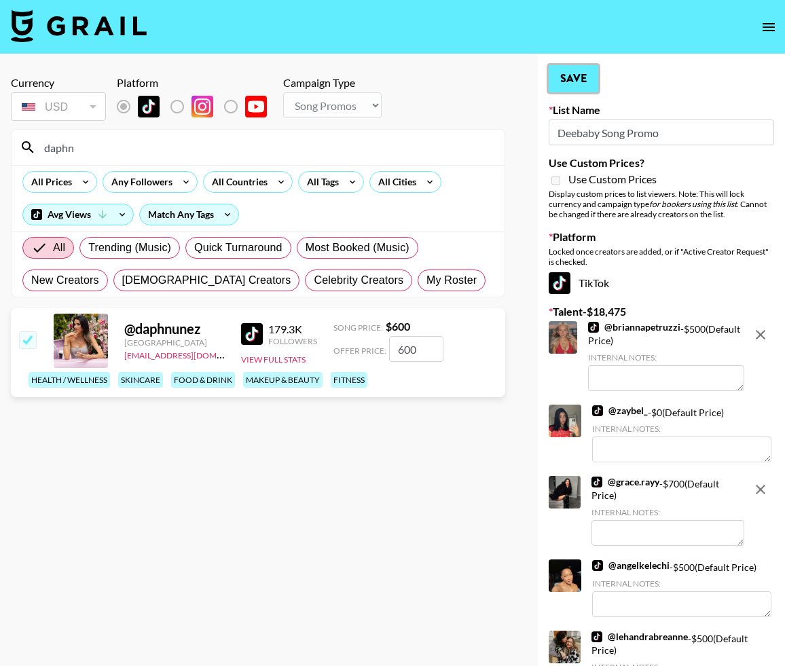
click at [561, 79] on button "Save" at bounding box center [573, 78] width 50 height 27
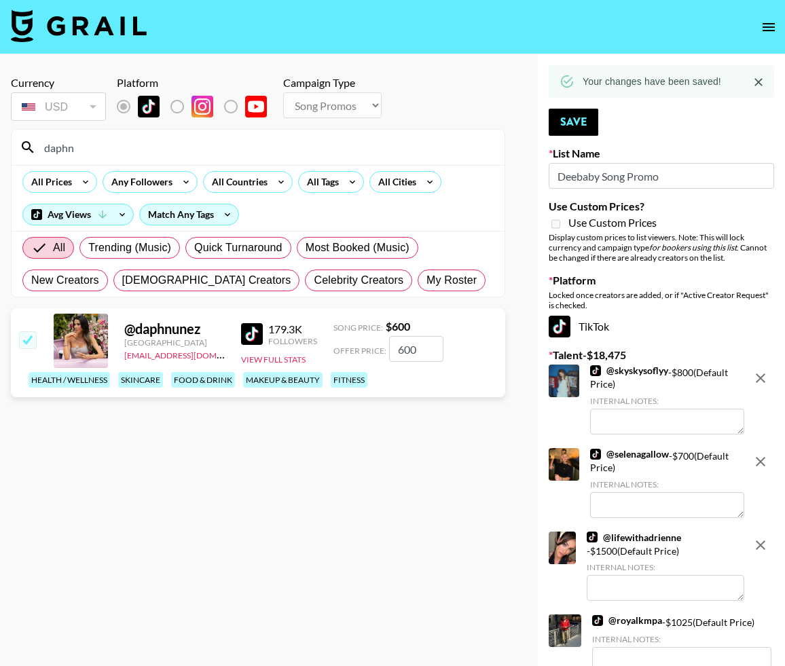
click at [286, 138] on input "daphn" at bounding box center [266, 147] width 460 height 22
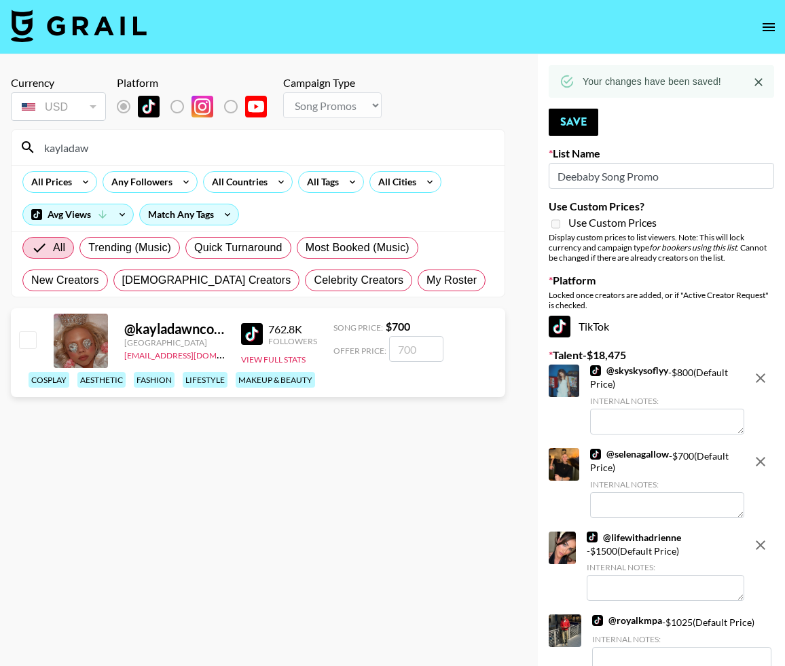
type input "kayladaw"
click at [24, 341] on input "checkbox" at bounding box center [27, 339] width 16 height 16
checkbox input "true"
type input "700"
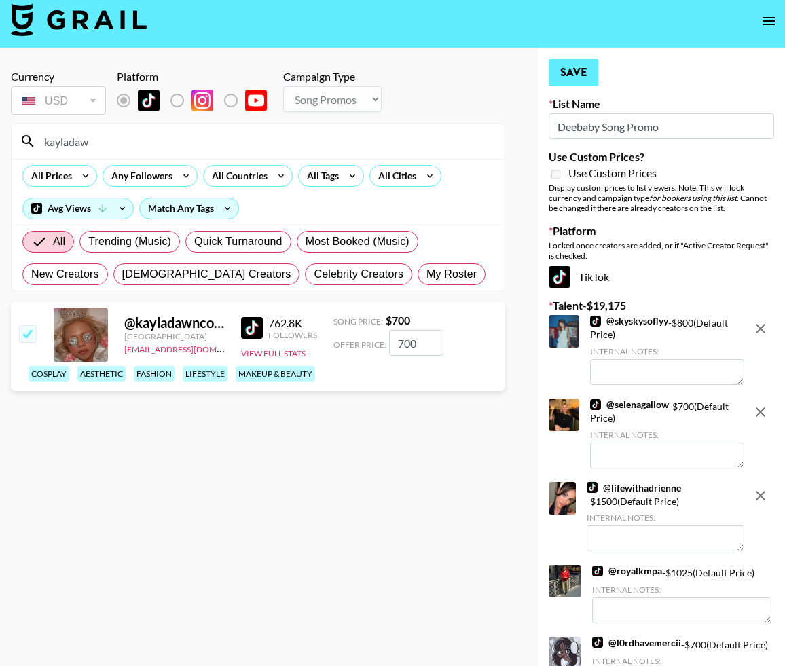
scroll to position [8, 0]
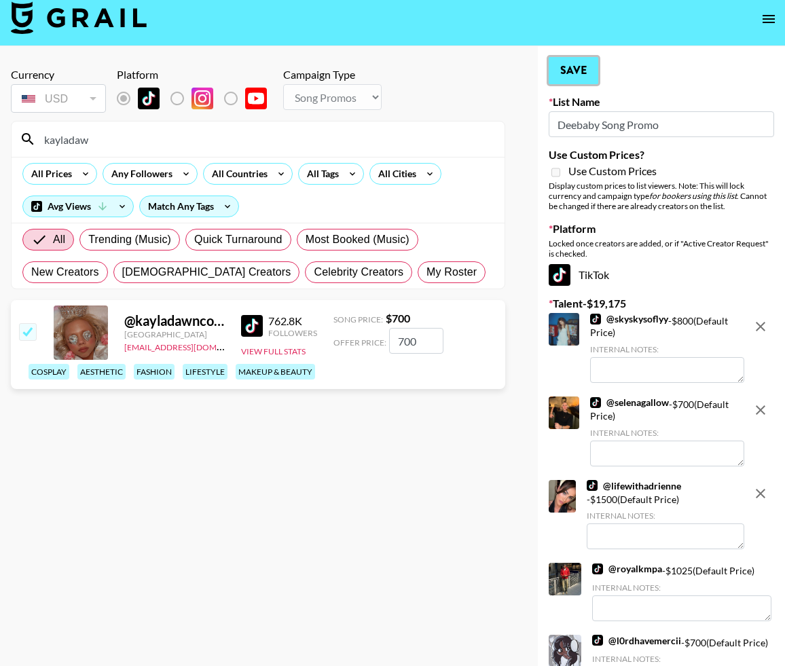
click at [577, 65] on button "Save" at bounding box center [573, 70] width 50 height 27
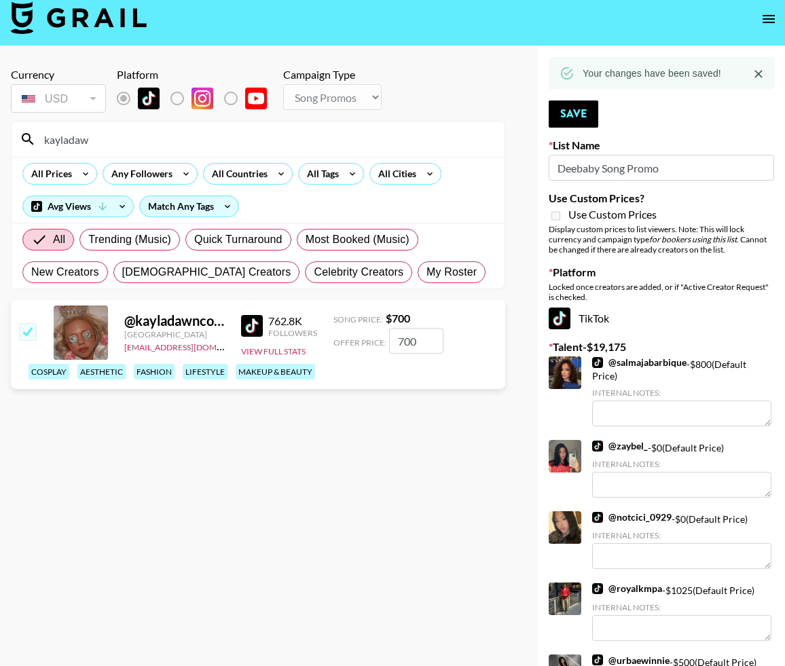
click at [283, 140] on input "kayladaw" at bounding box center [266, 139] width 460 height 22
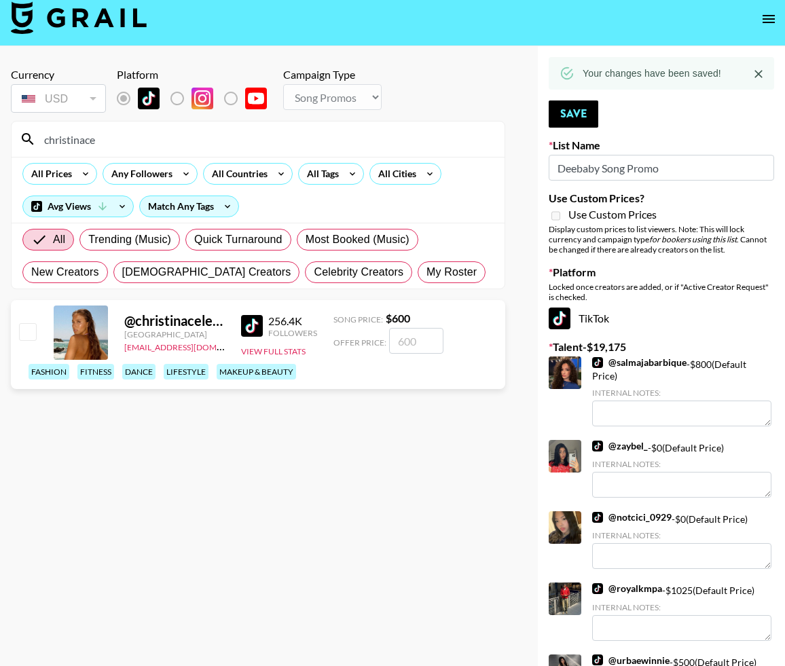
type input "christinace"
click at [32, 333] on input "checkbox" at bounding box center [27, 331] width 16 height 16
checkbox input "true"
type input "600"
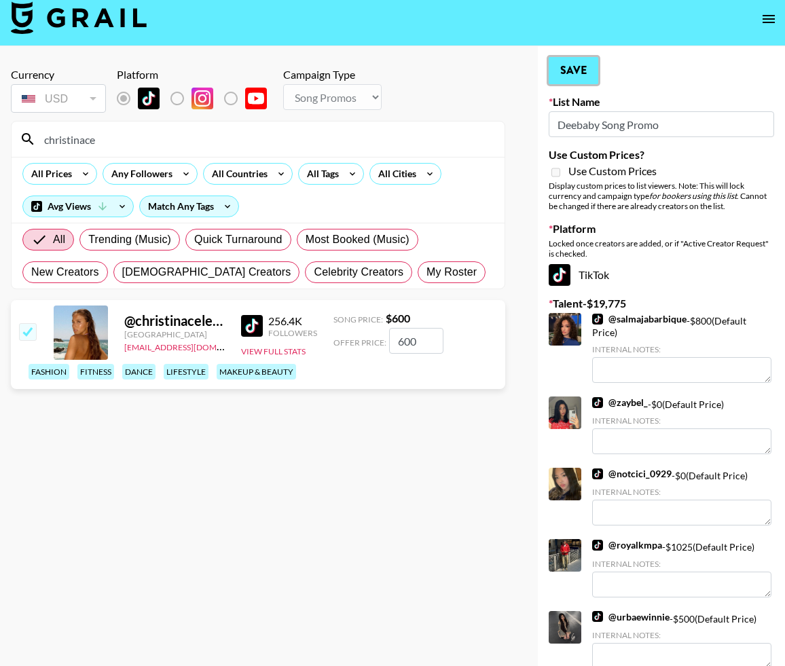
click at [572, 77] on button "Save" at bounding box center [573, 70] width 50 height 27
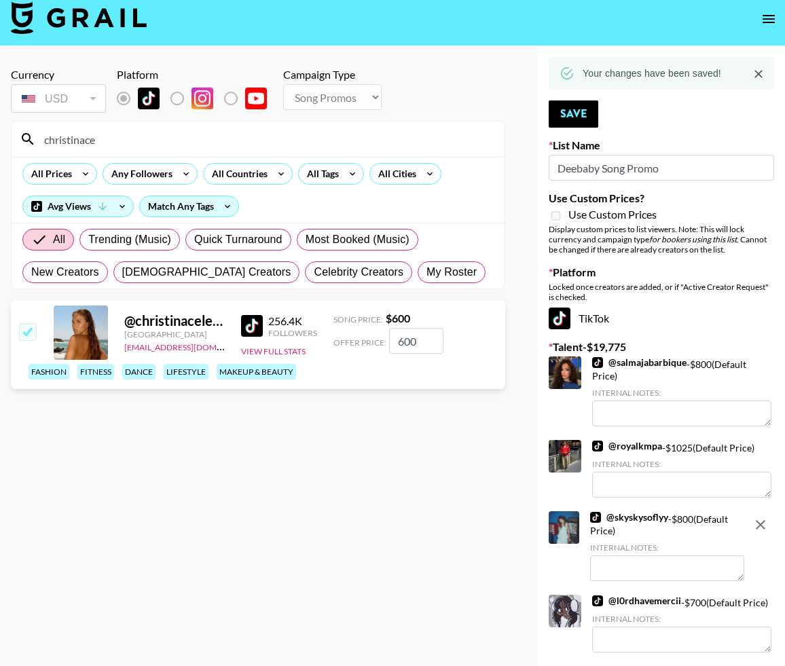
click at [405, 134] on input "christinace" at bounding box center [266, 139] width 460 height 22
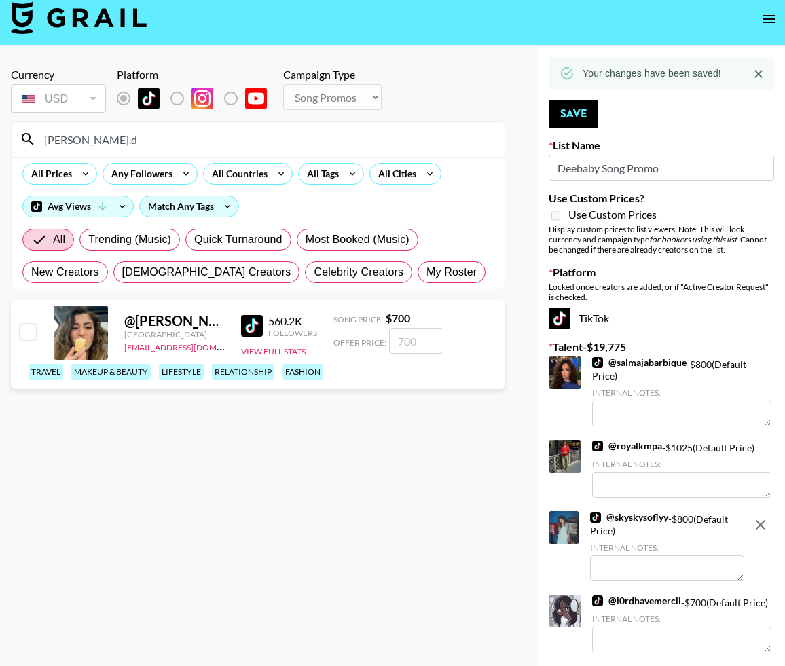
type input "nicole.d"
click at [37, 331] on div "@ nicole.dawna United States maxelk@grail-talent.com 560.2K Followers View Full…" at bounding box center [258, 344] width 494 height 89
click at [27, 332] on input "checkbox" at bounding box center [27, 331] width 16 height 16
checkbox input "true"
type input "700"
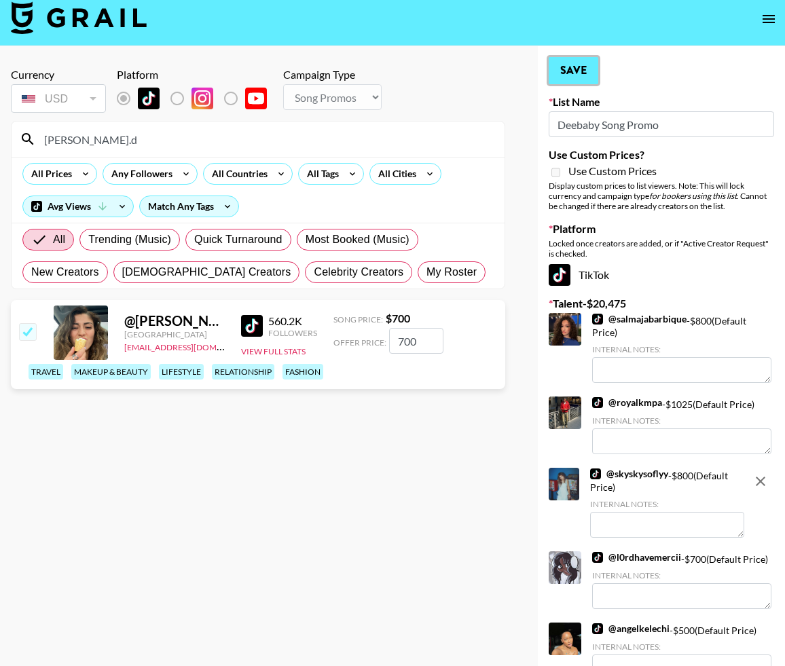
click at [561, 78] on button "Save" at bounding box center [573, 70] width 50 height 27
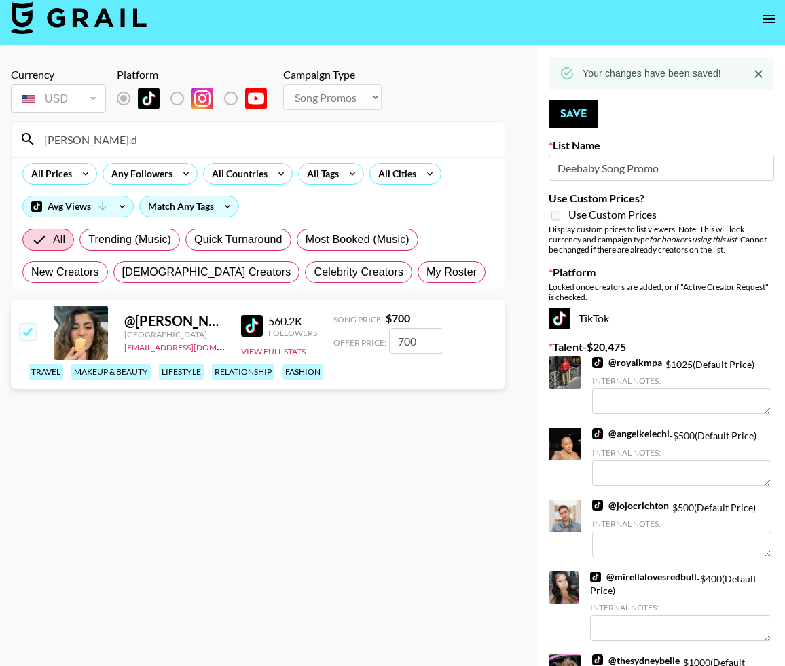
click at [392, 141] on input "nicole.d" at bounding box center [266, 139] width 460 height 22
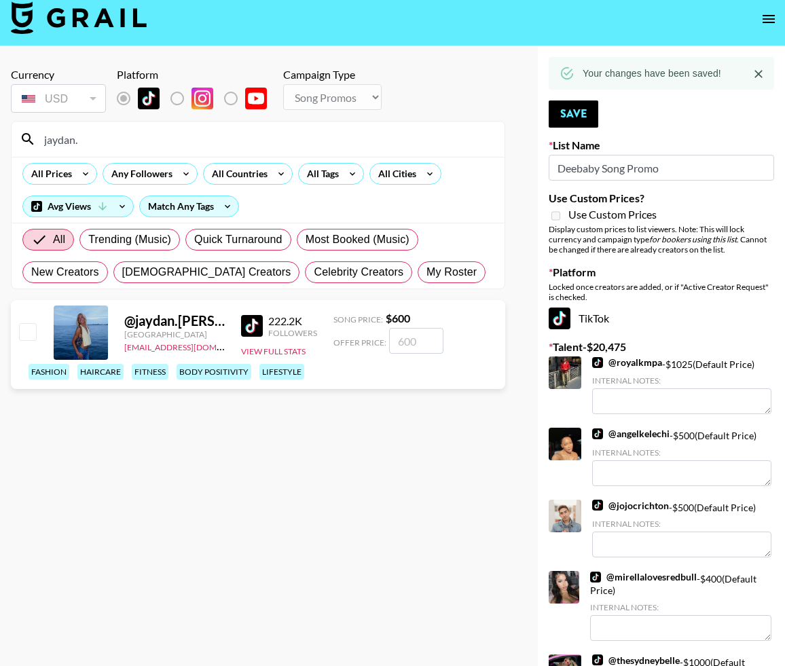
scroll to position [17, 0]
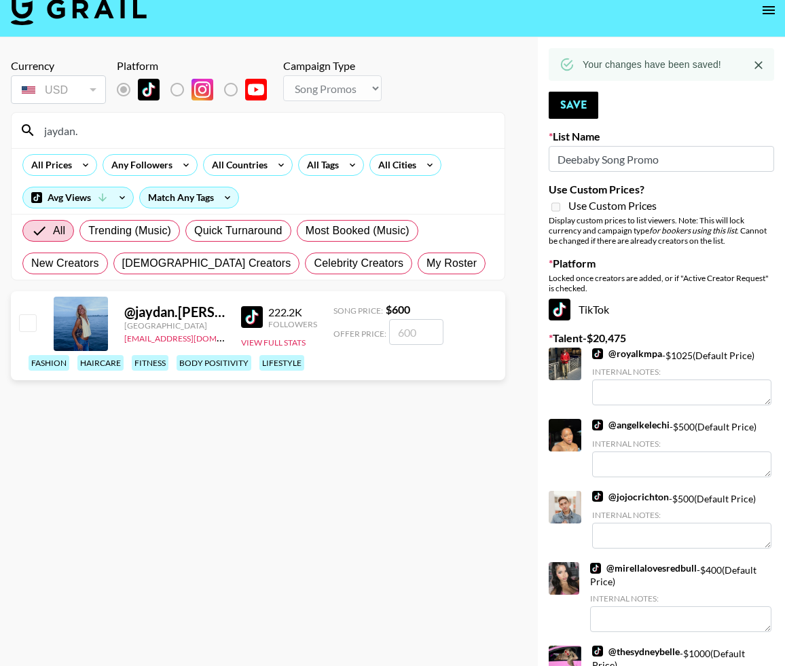
type input "jaydan."
click at [20, 329] on input "checkbox" at bounding box center [27, 322] width 16 height 16
checkbox input "true"
type input "600"
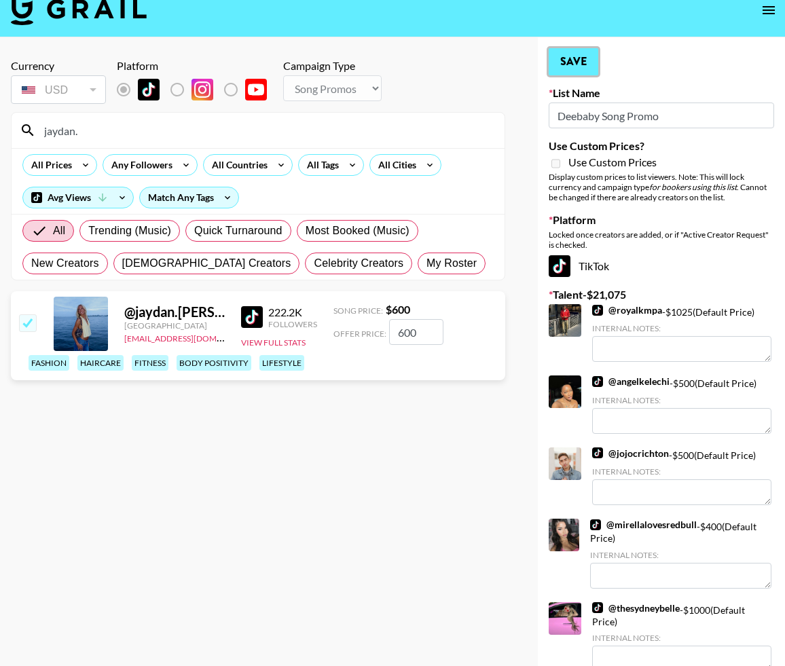
click at [568, 58] on button "Save" at bounding box center [573, 61] width 50 height 27
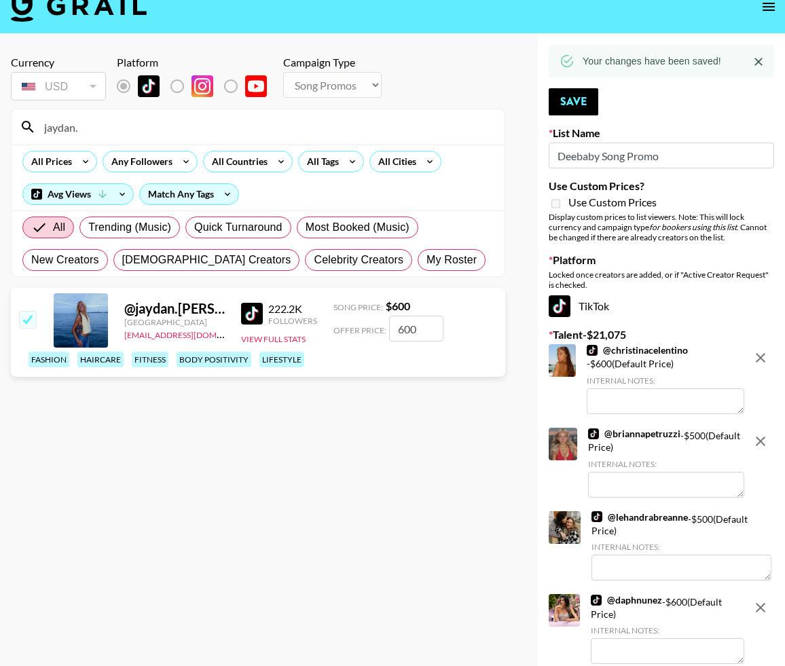
click at [355, 120] on input "jaydan." at bounding box center [266, 127] width 460 height 22
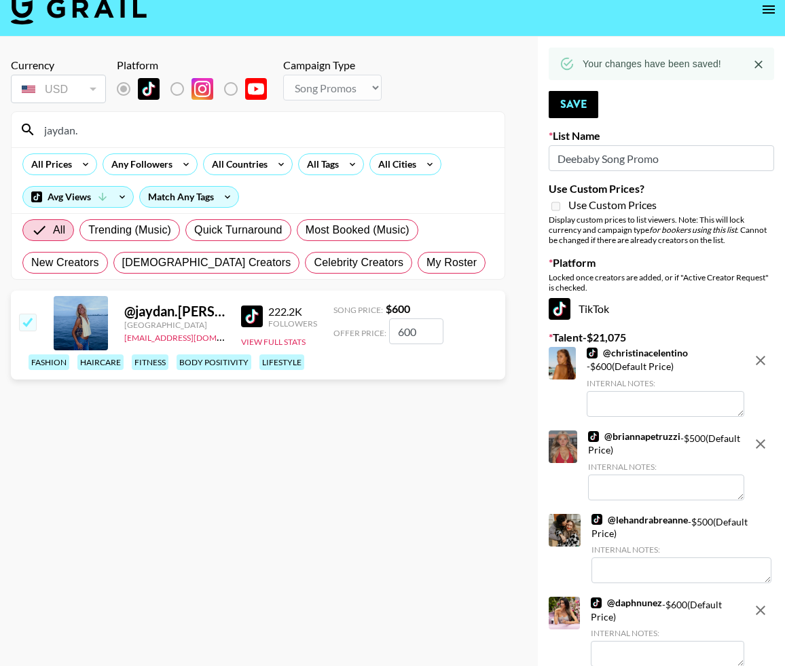
click at [355, 120] on input "jaydan." at bounding box center [266, 130] width 460 height 22
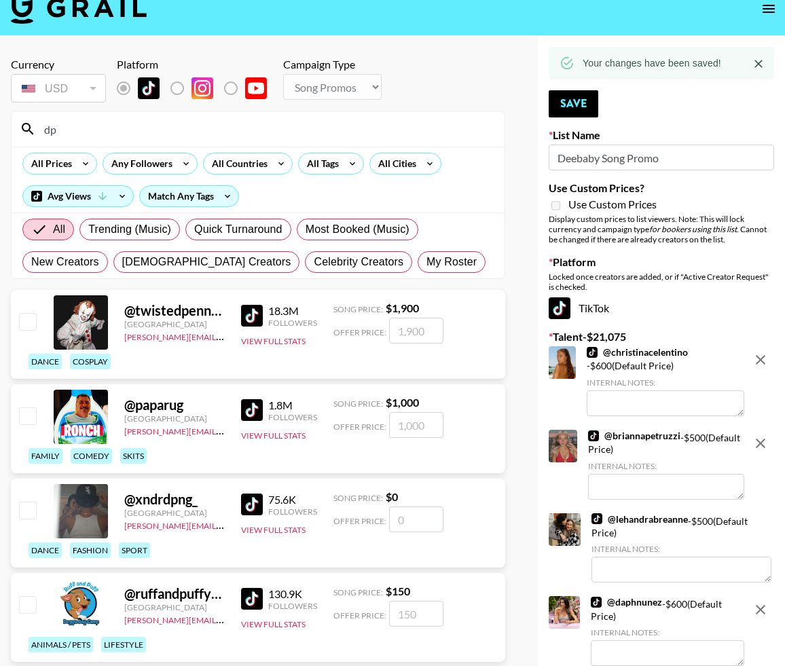
type input "d"
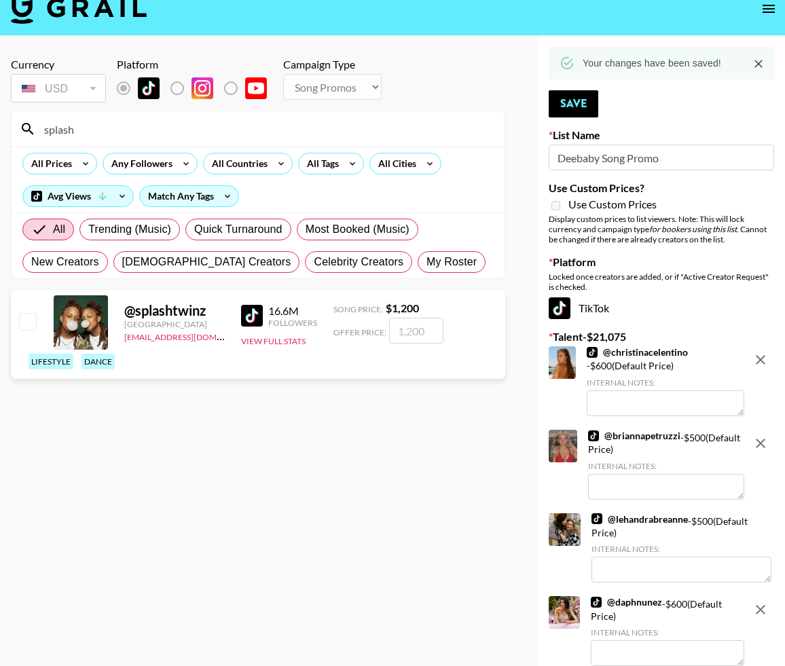
type input "splash"
click at [35, 327] on input "checkbox" at bounding box center [27, 321] width 16 height 16
checkbox input "true"
type input "1200"
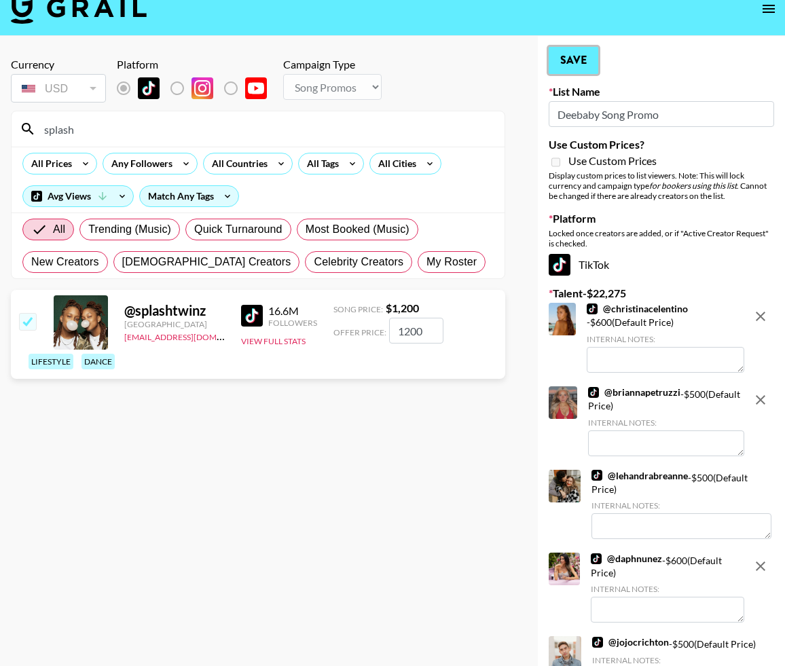
click at [556, 71] on button "Save" at bounding box center [573, 60] width 50 height 27
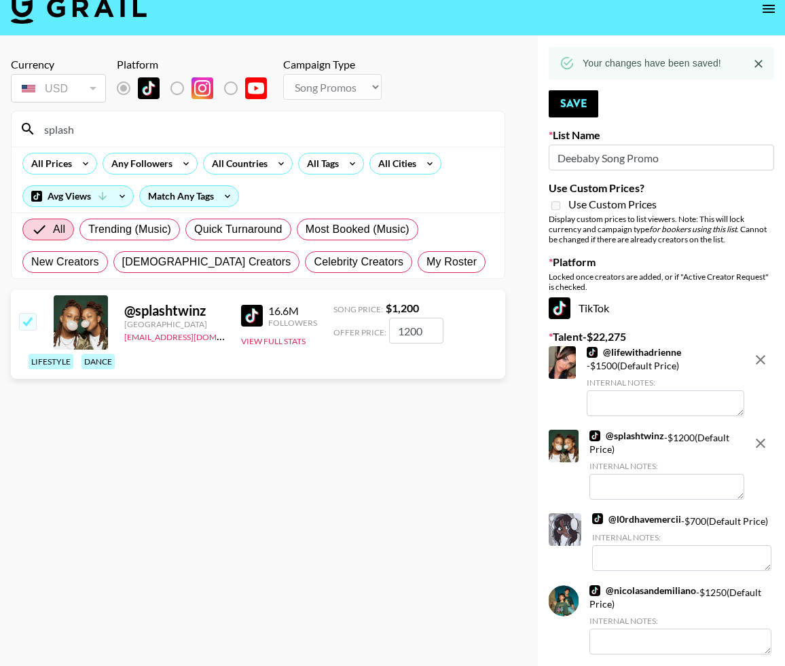
click at [428, 121] on input "splash" at bounding box center [266, 129] width 460 height 22
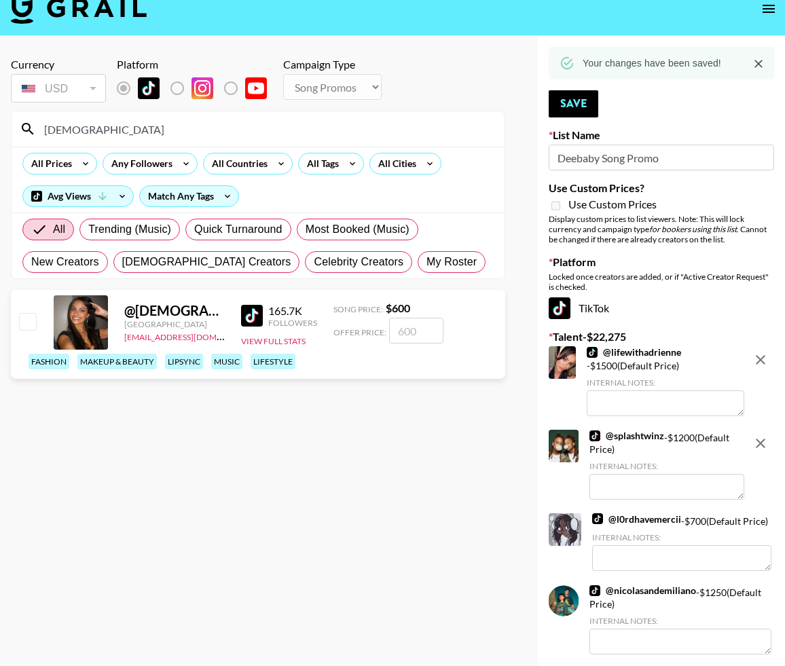
type input "kristah"
click at [33, 323] on input "checkbox" at bounding box center [27, 321] width 16 height 16
checkbox input "true"
type input "600"
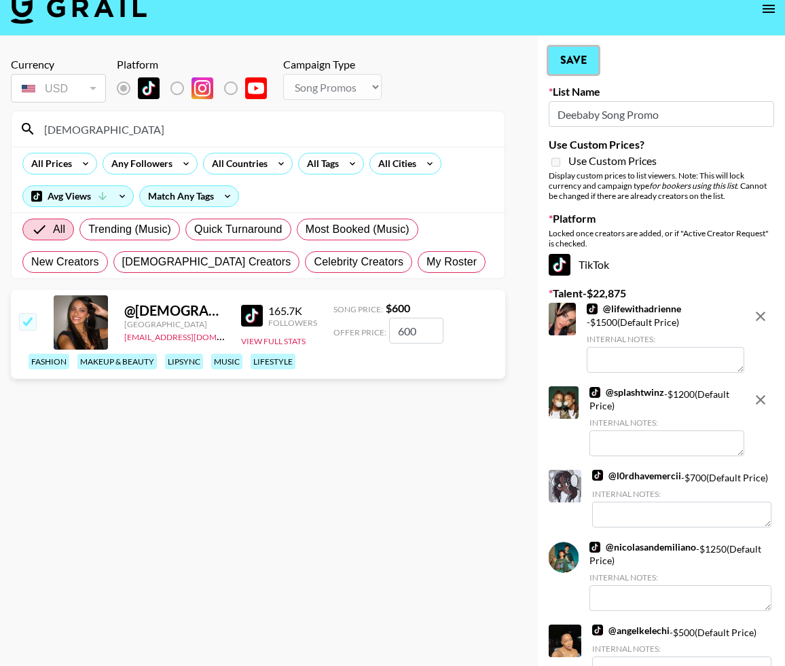
click at [561, 67] on button "Save" at bounding box center [573, 60] width 50 height 27
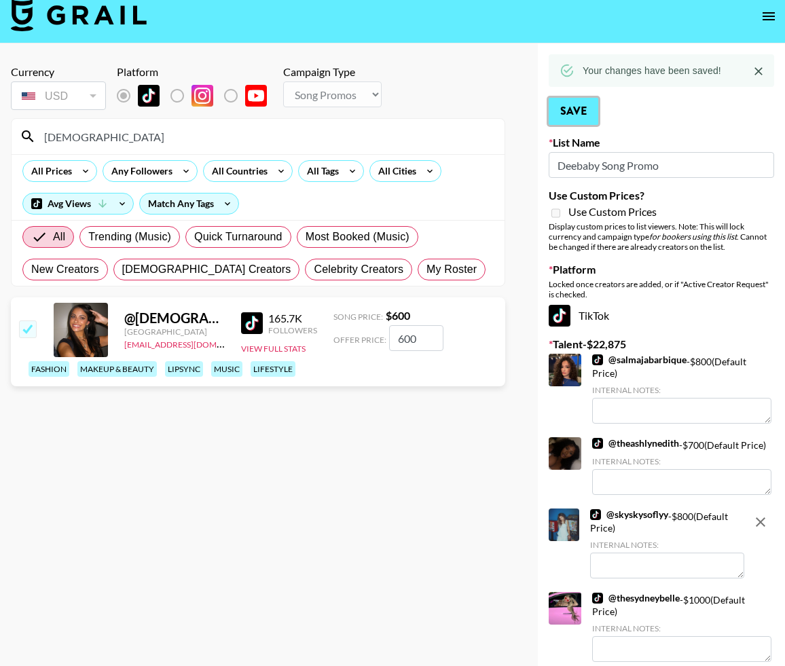
scroll to position [12, 0]
